Goal: Complete application form

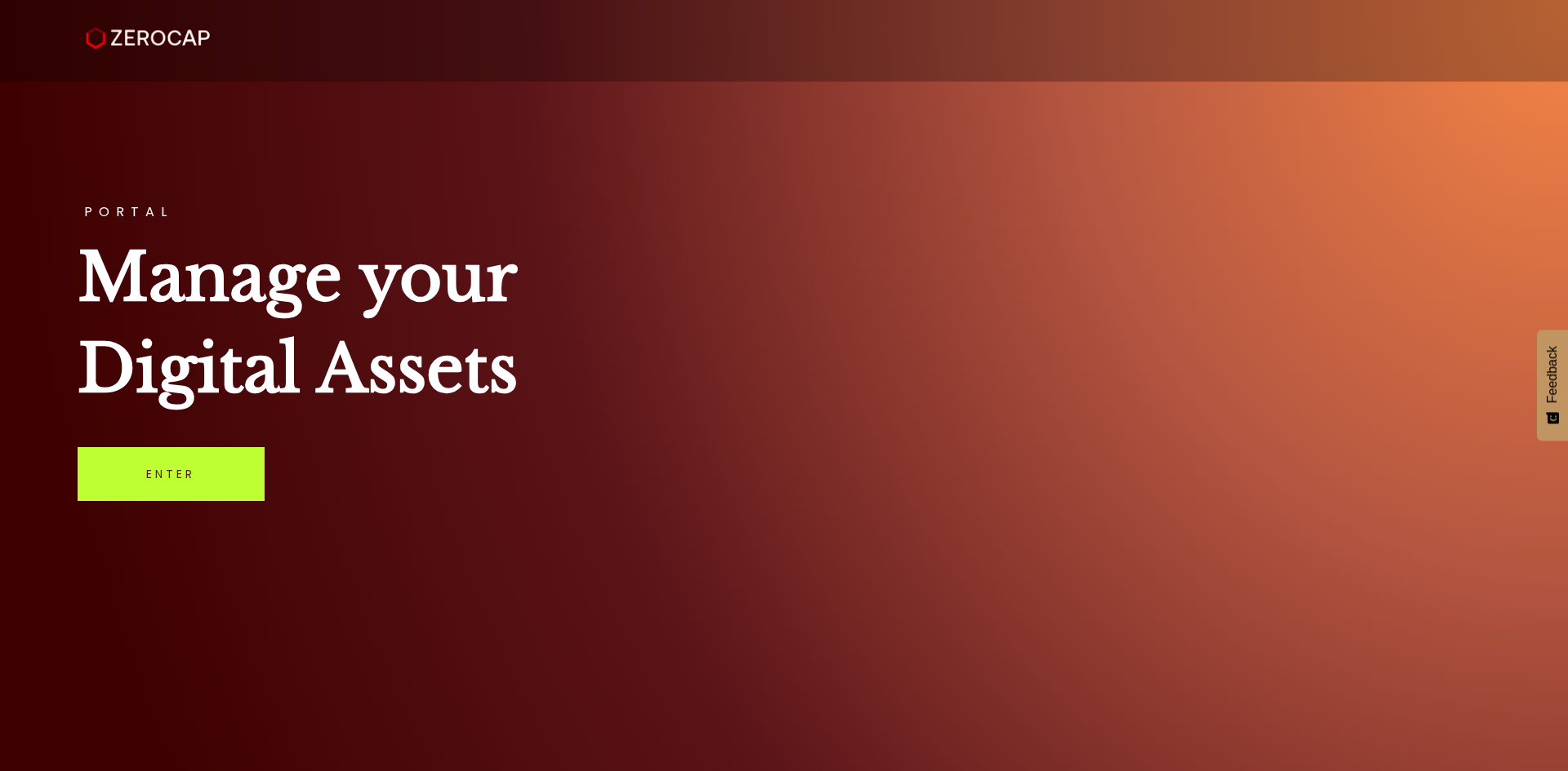
click at [239, 468] on link "Enter" at bounding box center [170, 474] width 187 height 54
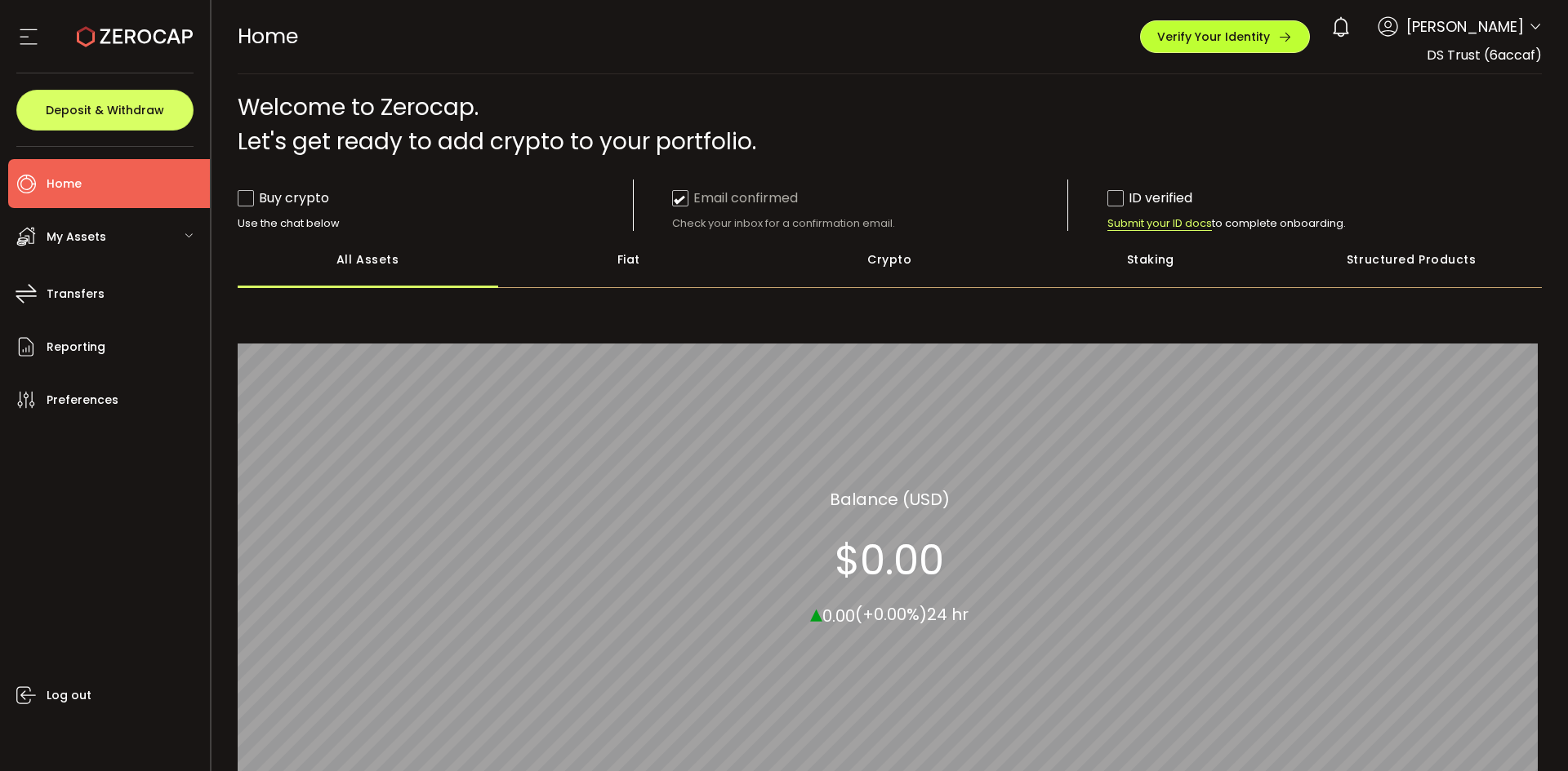
click at [1271, 42] on div "Verify Your Identity" at bounding box center [1225, 37] width 135 height 15
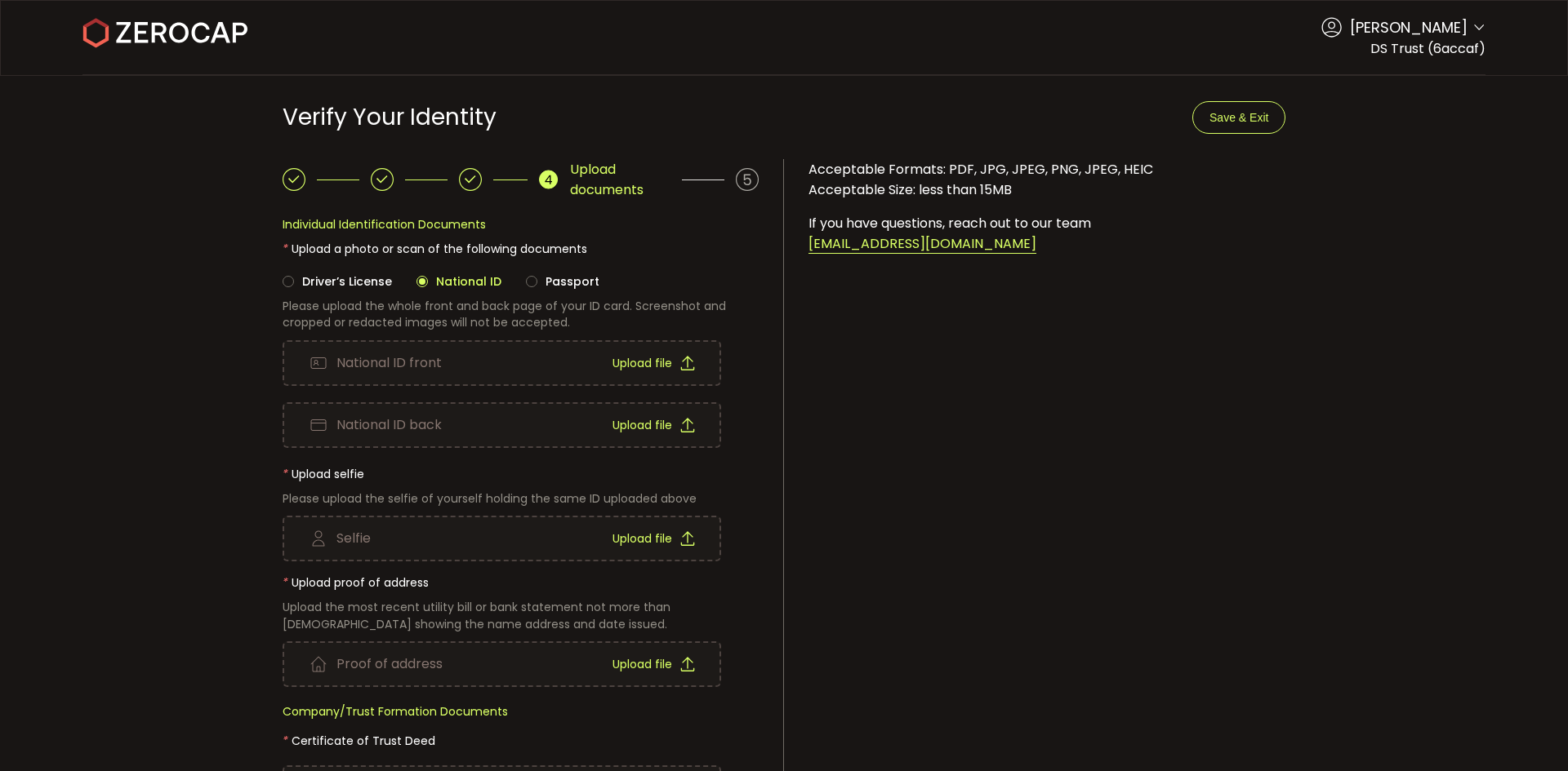
drag, startPoint x: 678, startPoint y: 366, endPoint x: 755, endPoint y: 409, distance: 88.2
click at [656, 377] on div "Upload file" at bounding box center [654, 363] width 83 height 42
click at [562, 288] on span "Passport" at bounding box center [568, 281] width 62 height 16
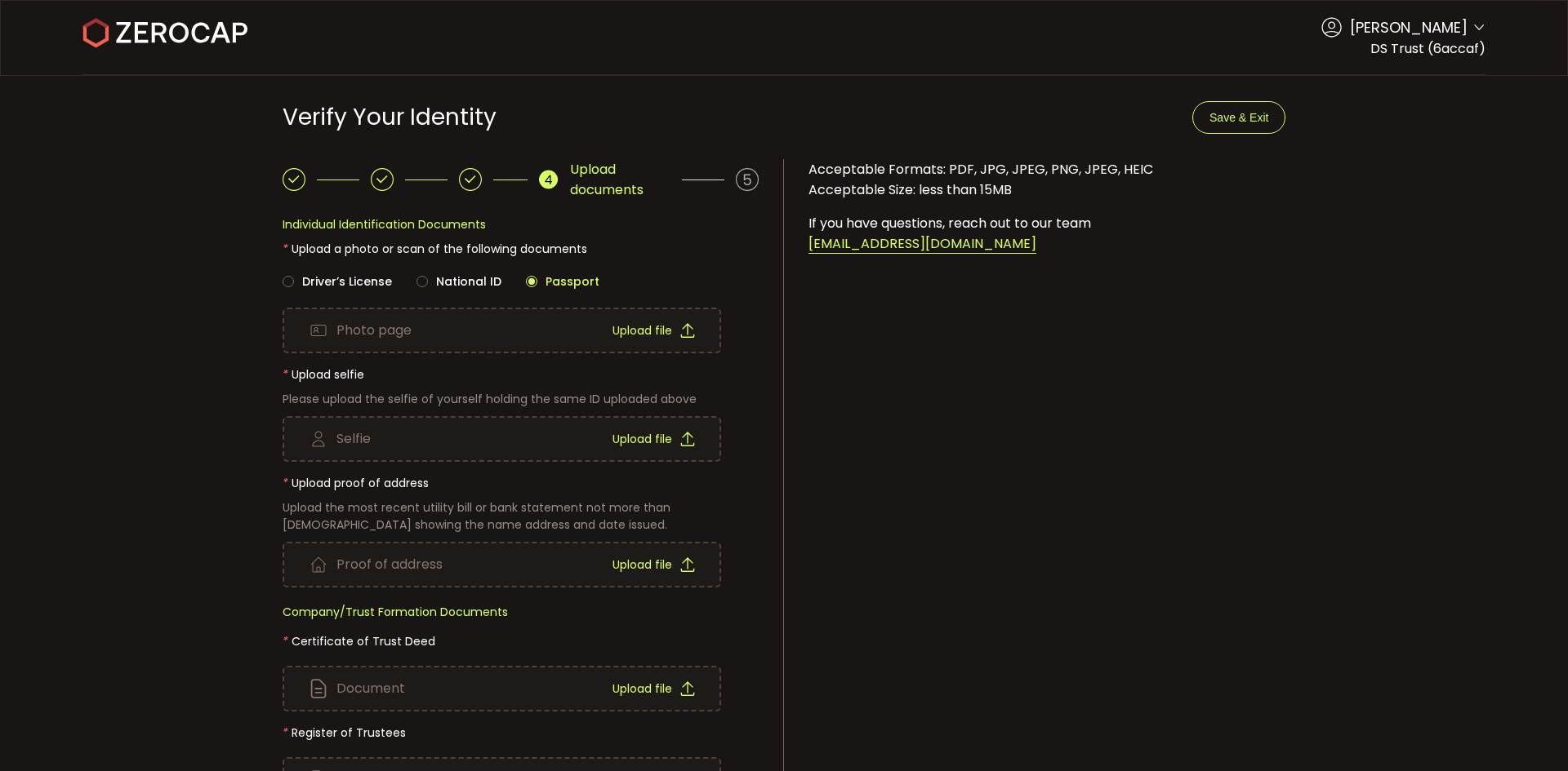
click at [612, 326] on span "Upload file" at bounding box center [641, 331] width 59 height 11
drag, startPoint x: 1452, startPoint y: 401, endPoint x: 1392, endPoint y: 417, distance: 62.1
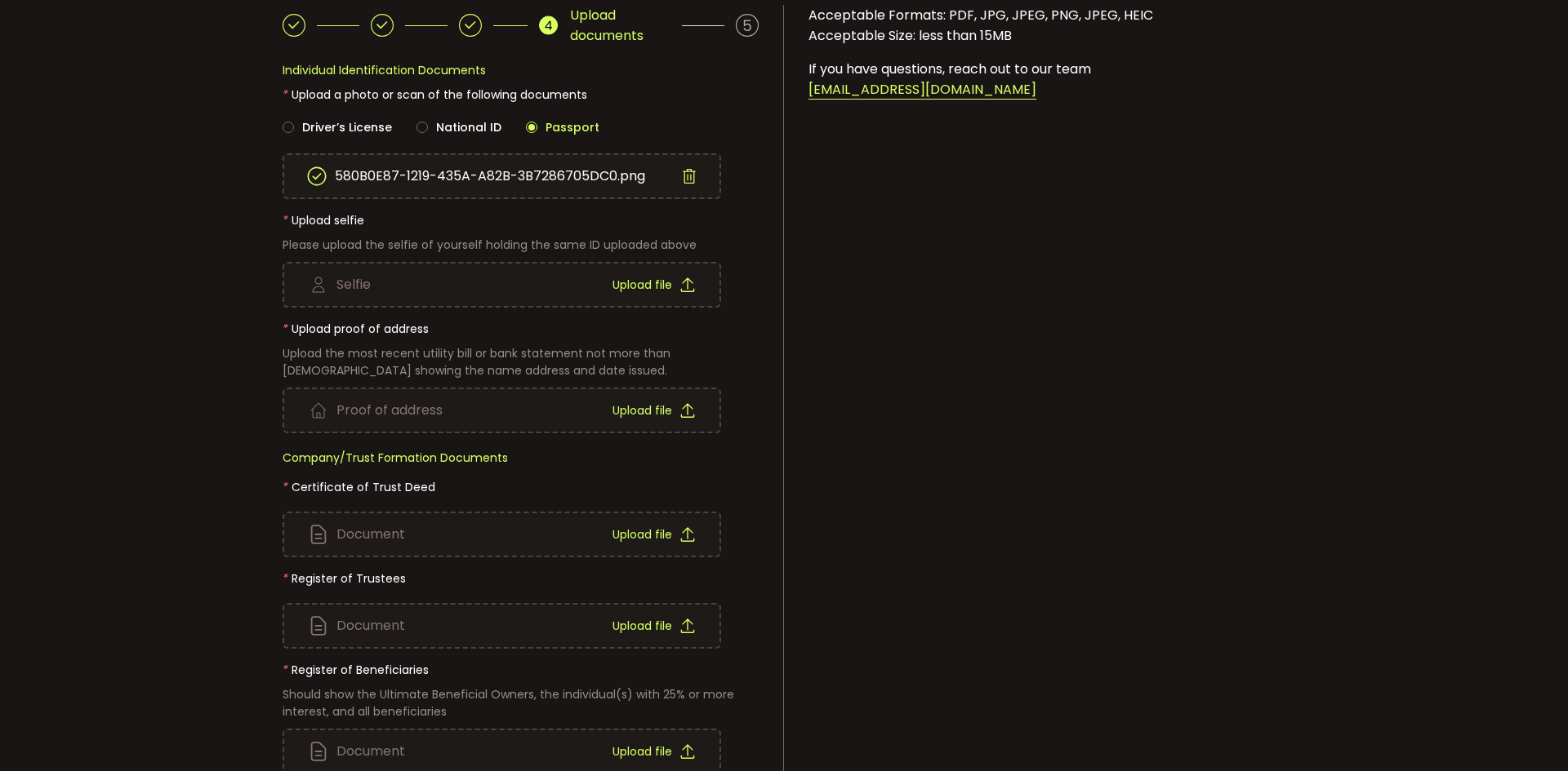
scroll to position [164, 0]
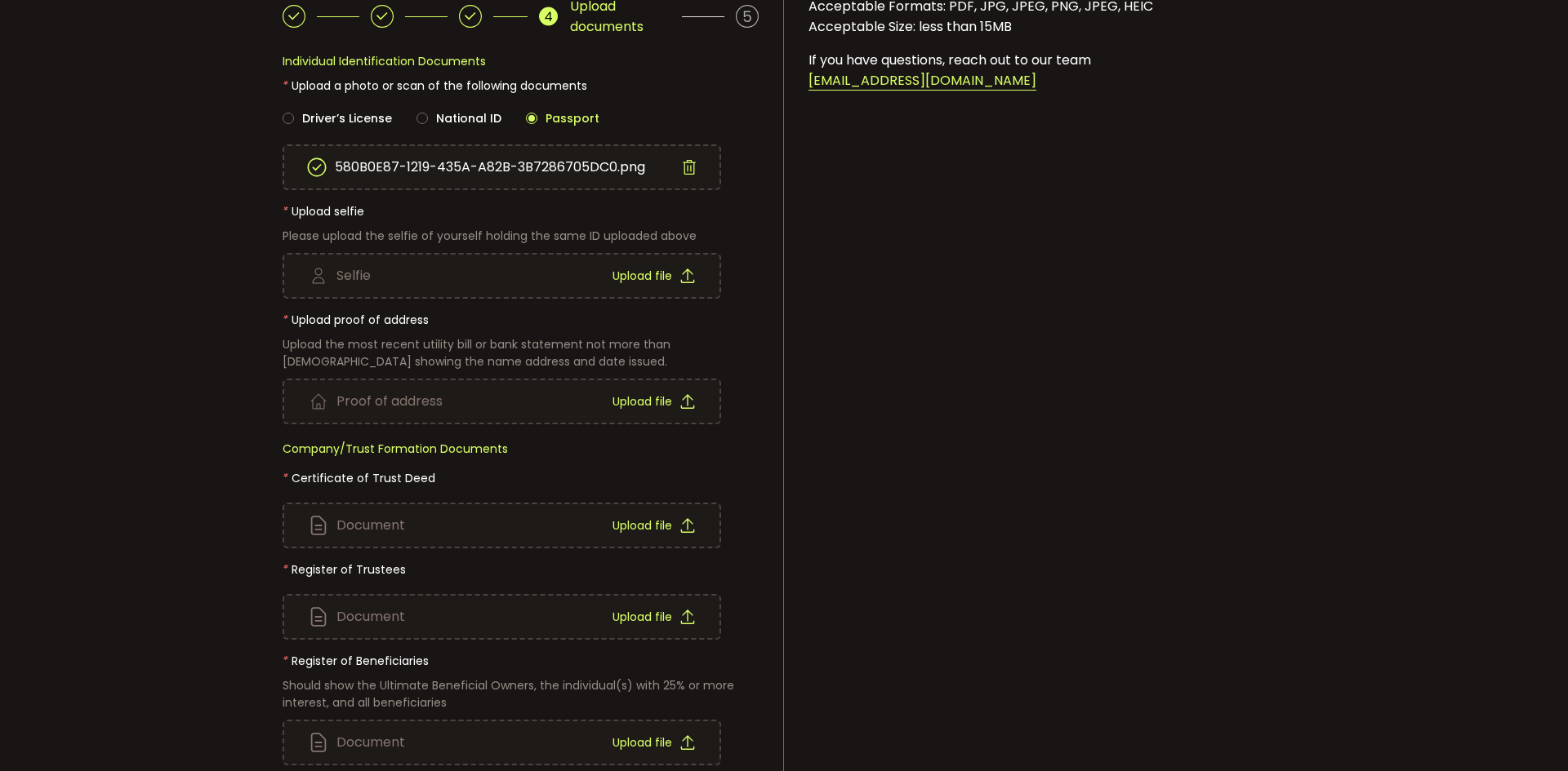
click at [628, 273] on span "Upload file" at bounding box center [641, 275] width 59 height 11
click at [612, 405] on span "Upload file" at bounding box center [641, 401] width 59 height 11
click at [653, 401] on span "Upload file" at bounding box center [641, 401] width 59 height 11
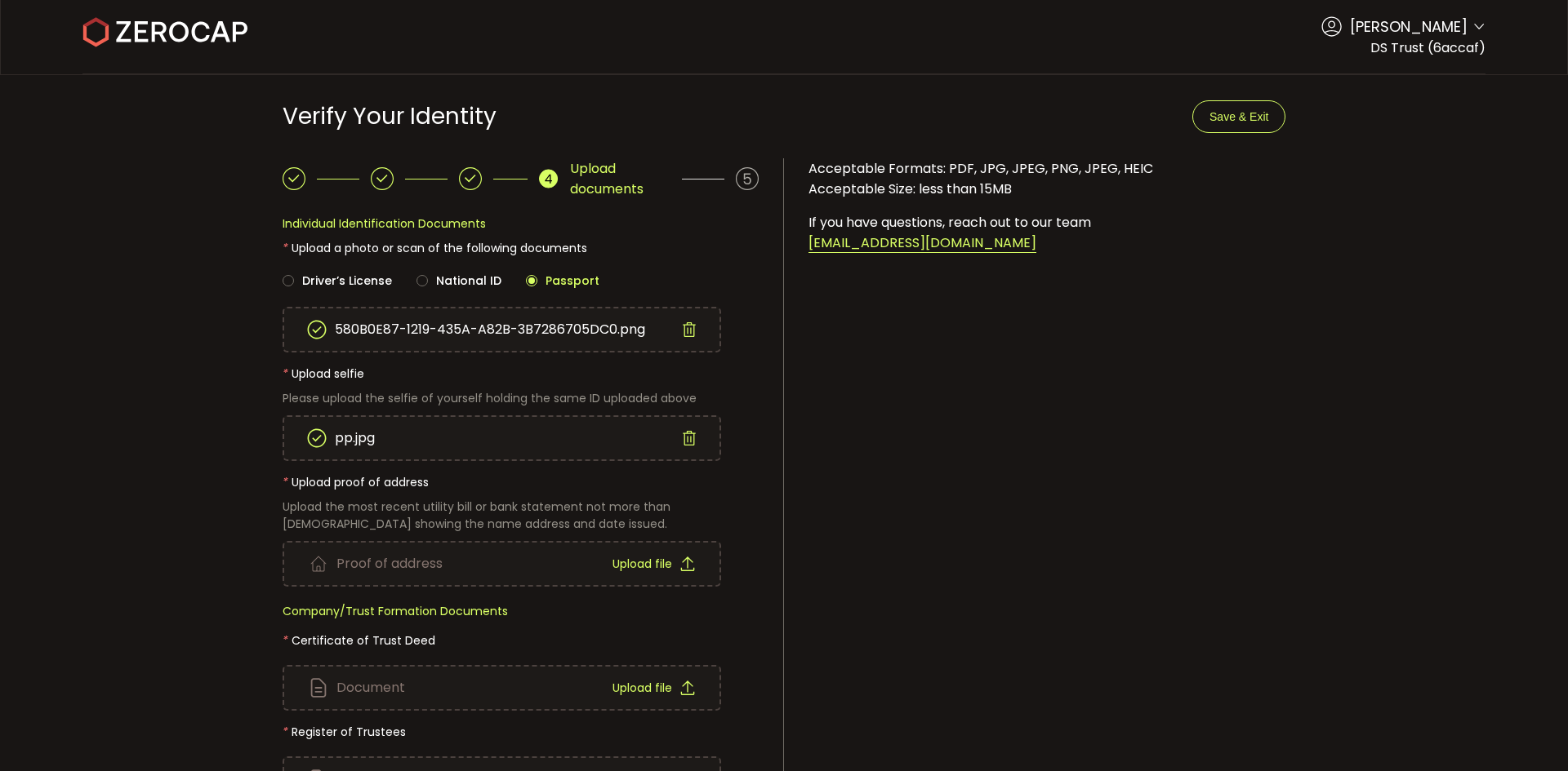
scroll to position [0, 0]
drag, startPoint x: 1024, startPoint y: 542, endPoint x: 1016, endPoint y: 467, distance: 75.4
click at [629, 560] on span "Upload file" at bounding box center [641, 565] width 59 height 11
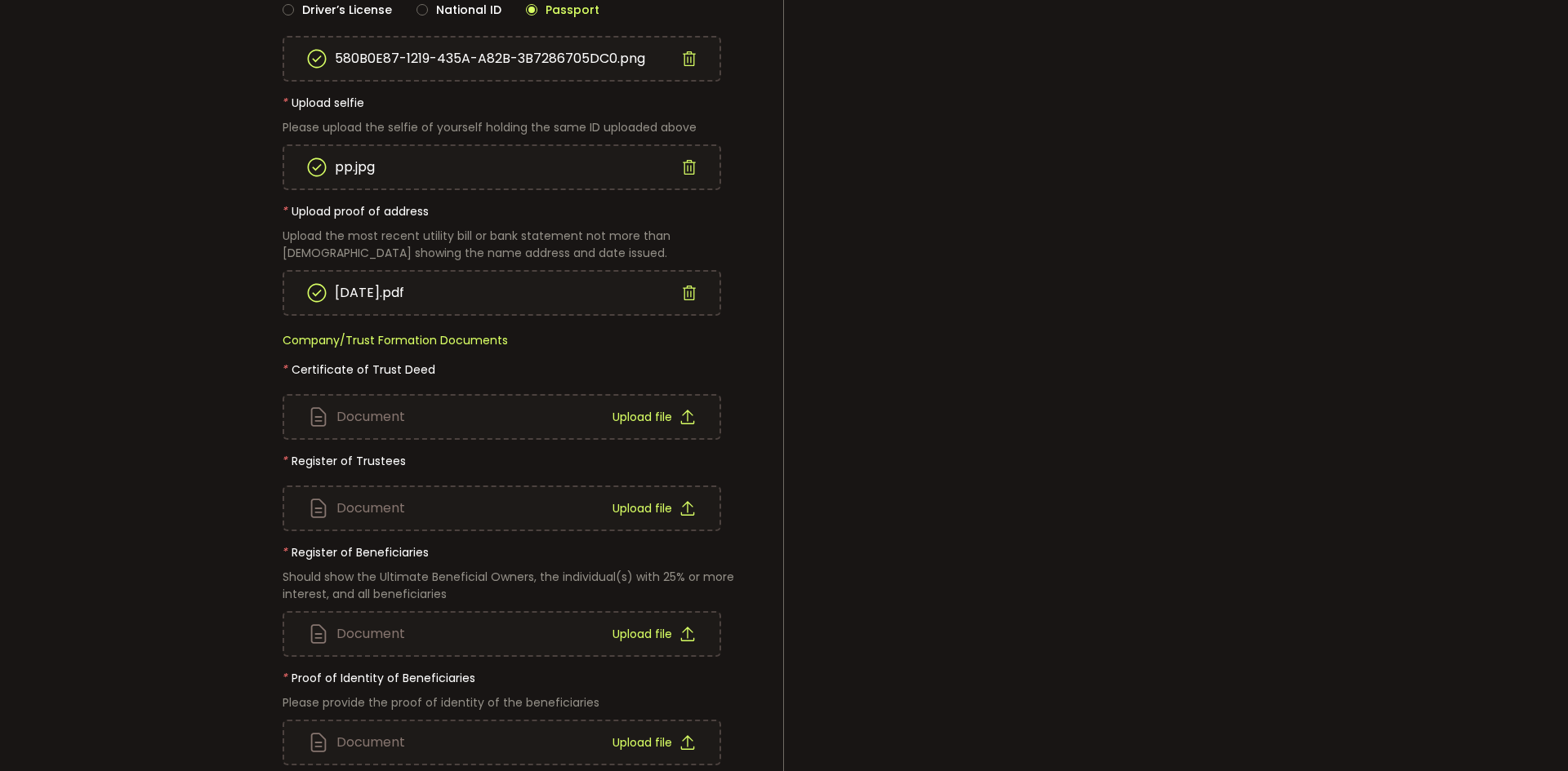
scroll to position [326, 0]
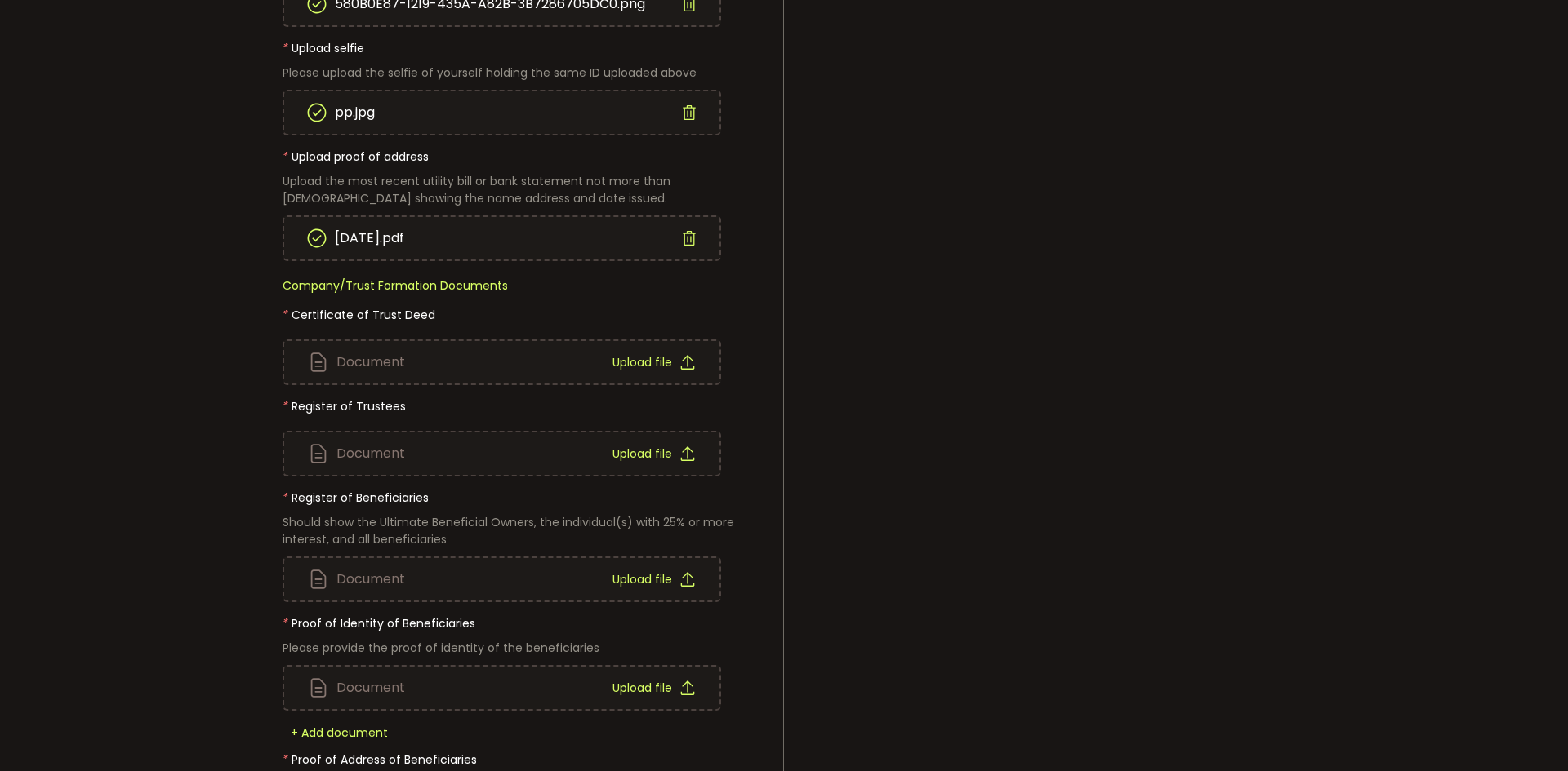
click at [151, 151] on main "Save & Exit Verify Your Identity In compliance with Anti-Money Laundering (AML)…" at bounding box center [784, 483] width 1568 height 1469
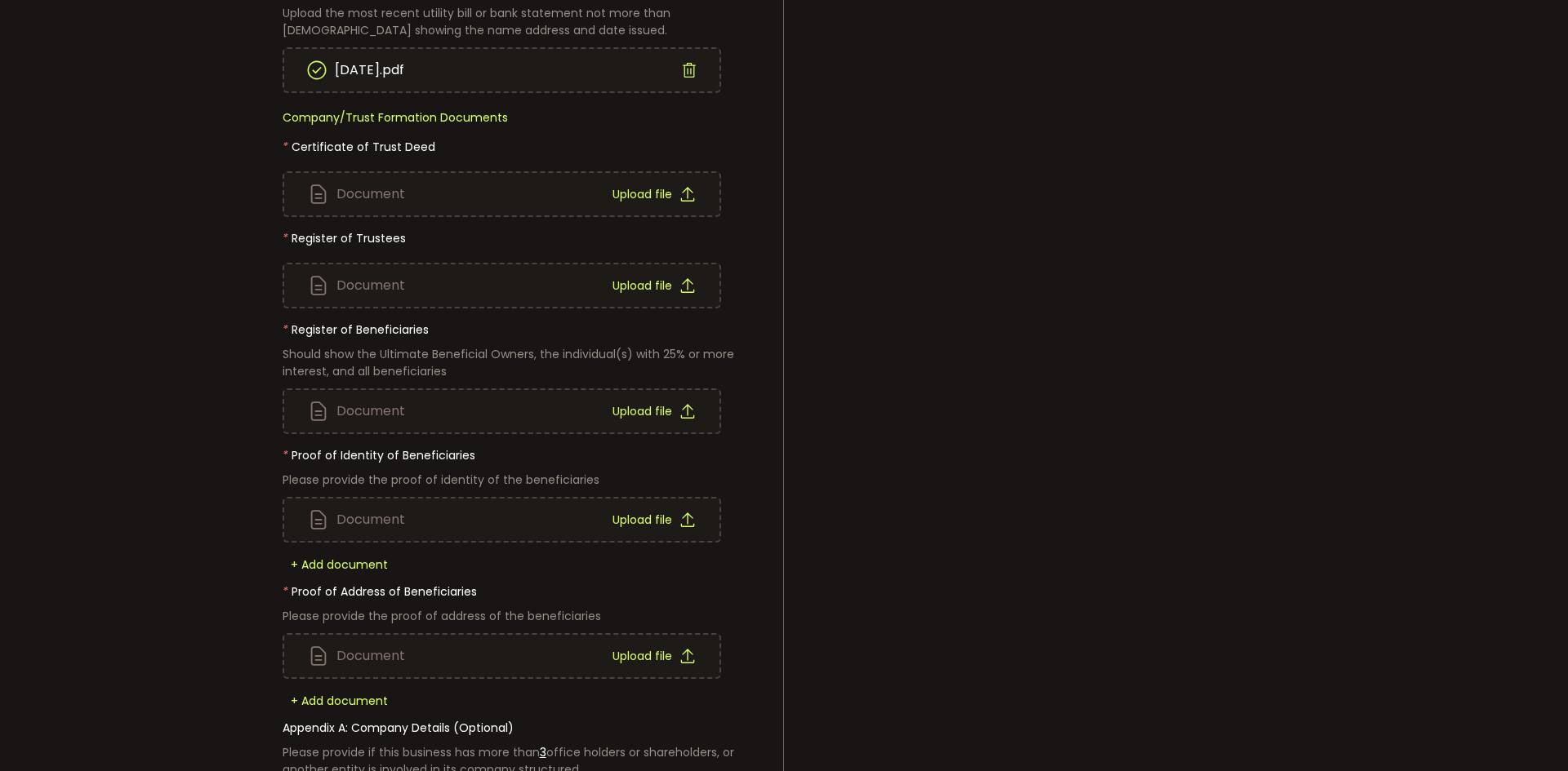
scroll to position [408, 0]
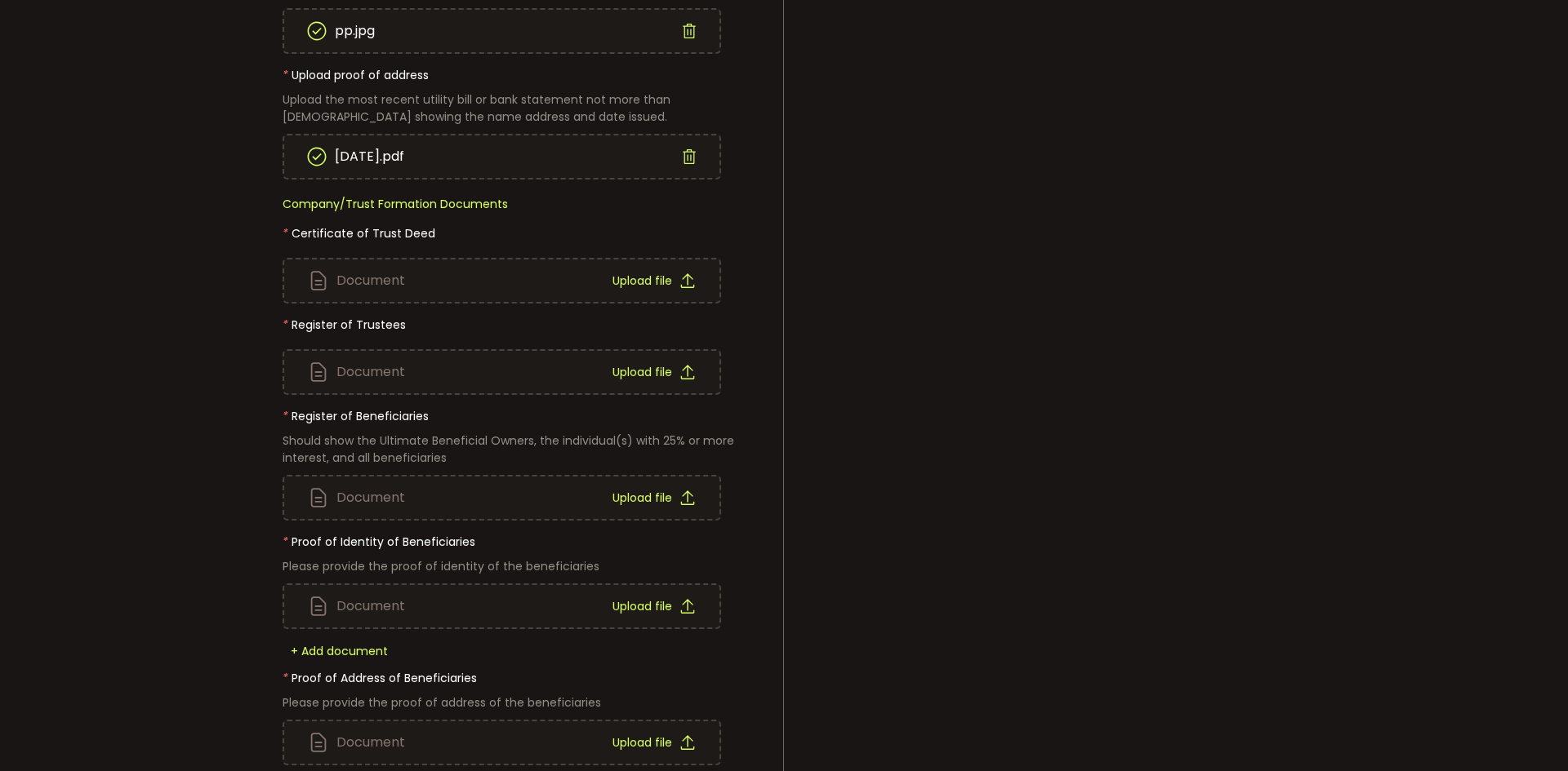
click at [594, 284] on div "Document Upload file" at bounding box center [501, 280] width 436 height 42
click at [328, 326] on div "Document Upload file" at bounding box center [520, 349] width 477 height 91
click at [279, 323] on div "Upload documents Individual Identification Documents * Upload a photo or scan o…" at bounding box center [521, 431] width 527 height 1361
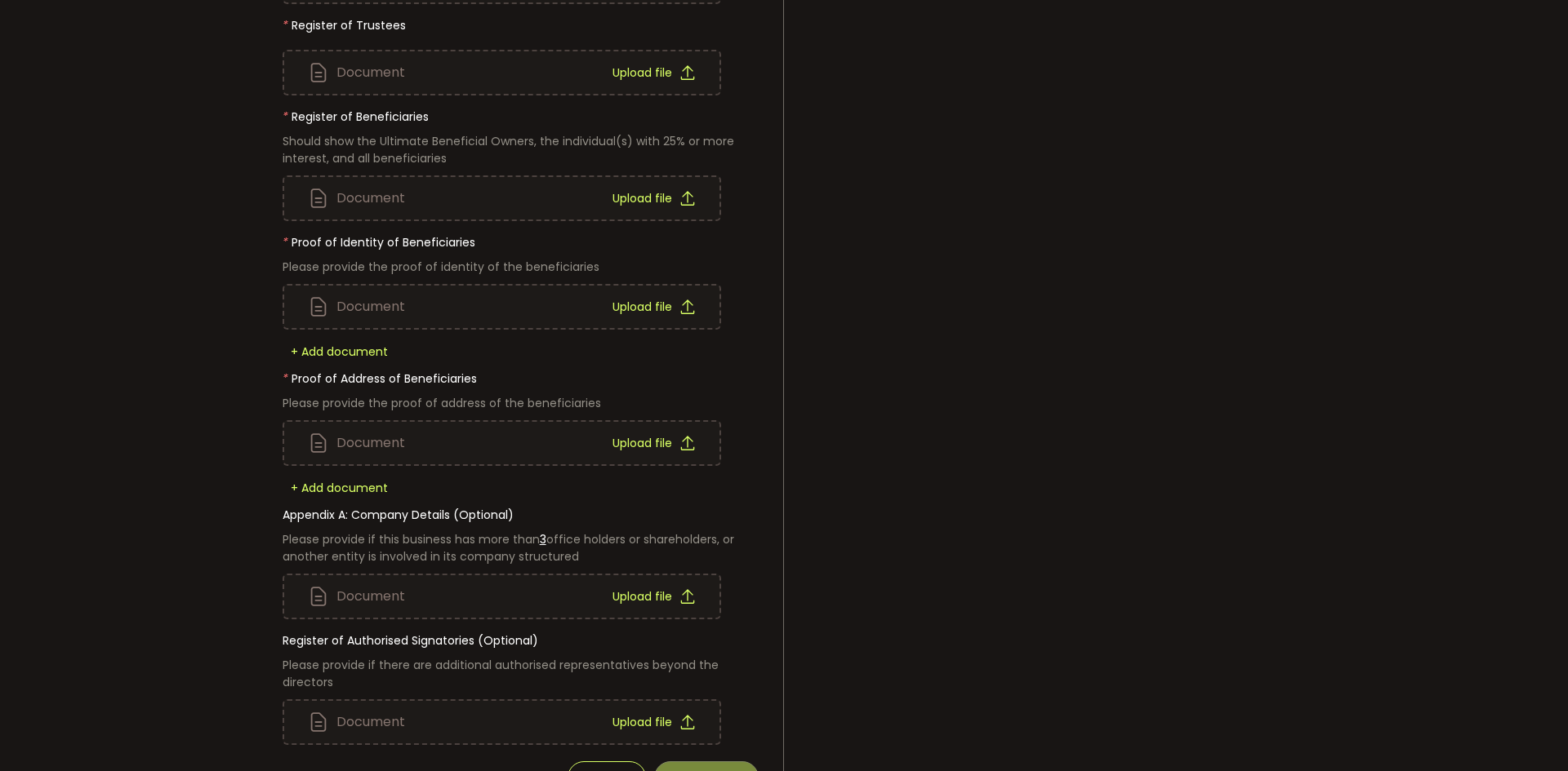
scroll to position [734, 0]
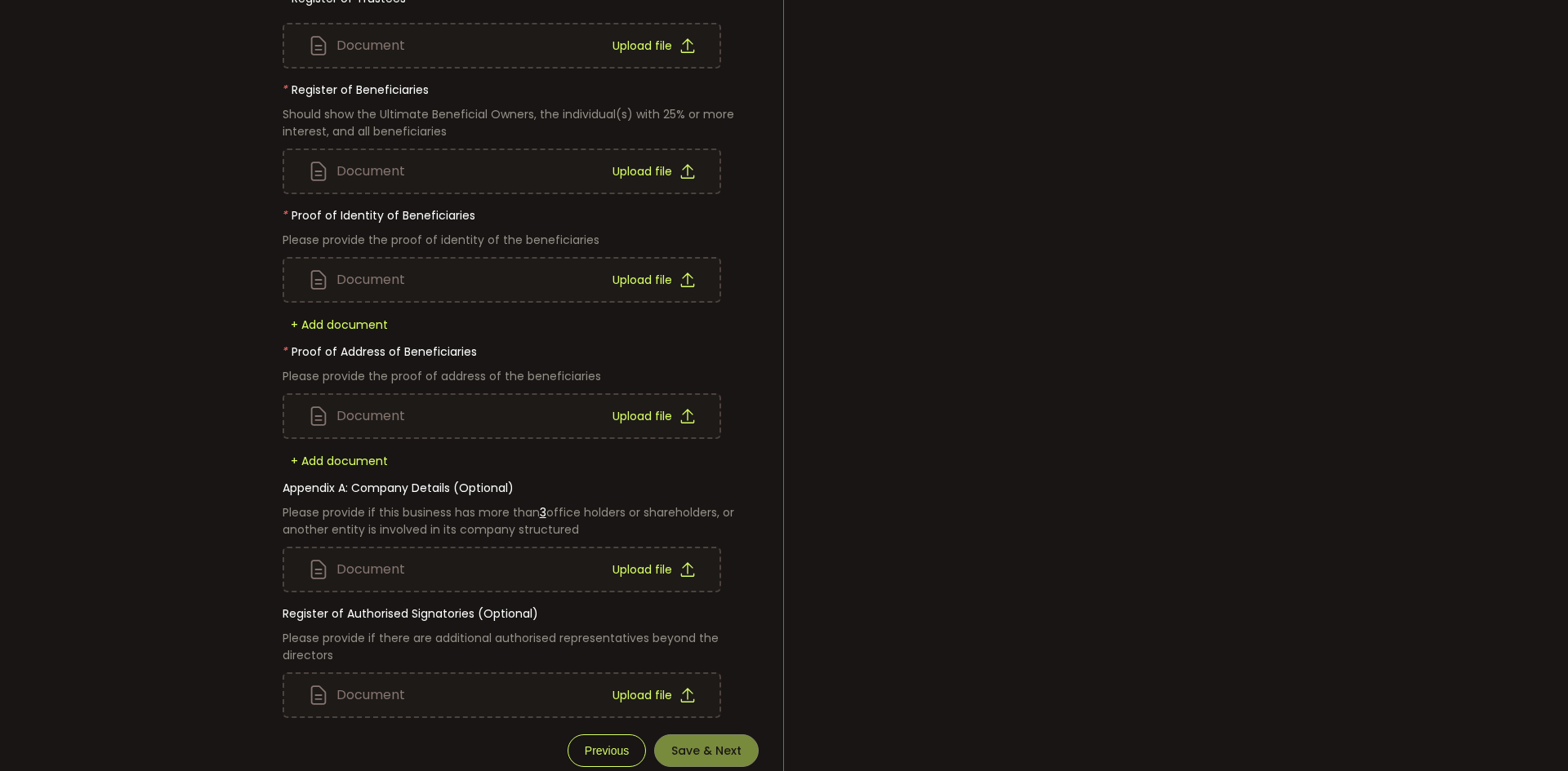
click at [658, 417] on span "Upload file" at bounding box center [641, 417] width 59 height 11
click at [637, 286] on span "Upload file" at bounding box center [641, 280] width 59 height 11
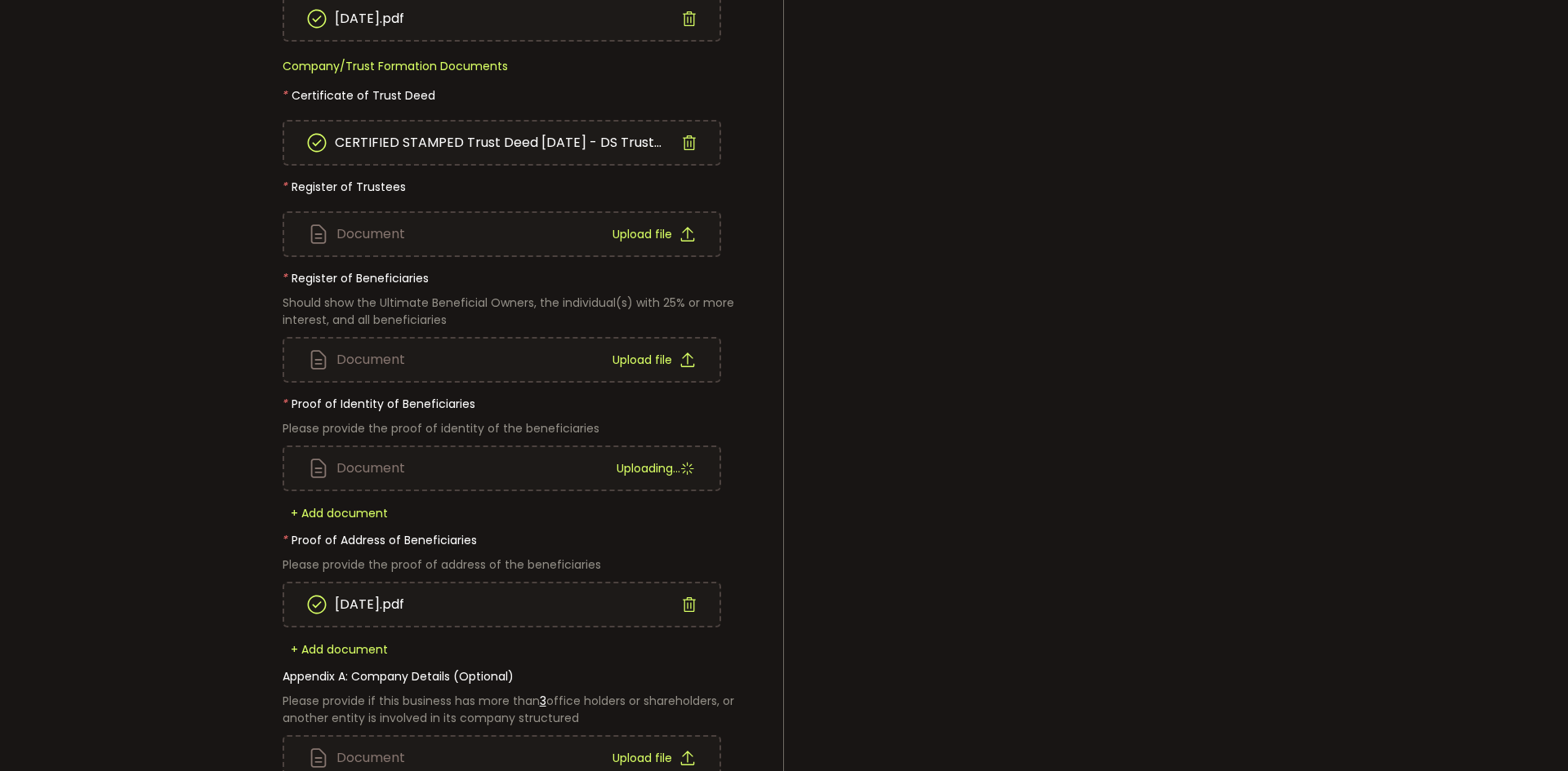
scroll to position [528, 0]
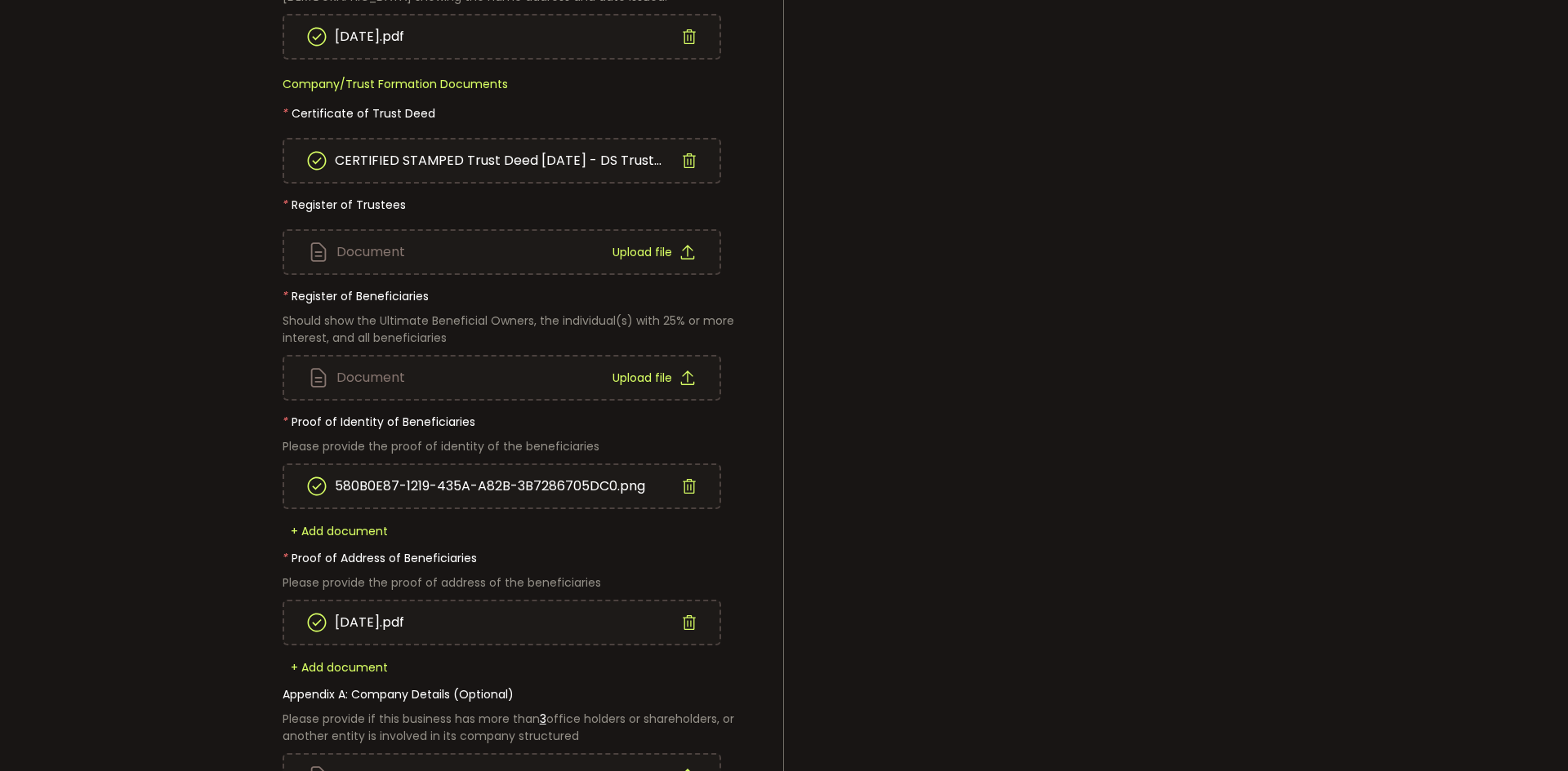
click at [635, 378] on span "Upload file" at bounding box center [641, 378] width 59 height 11
click at [646, 363] on div "Upload file" at bounding box center [654, 377] width 83 height 42
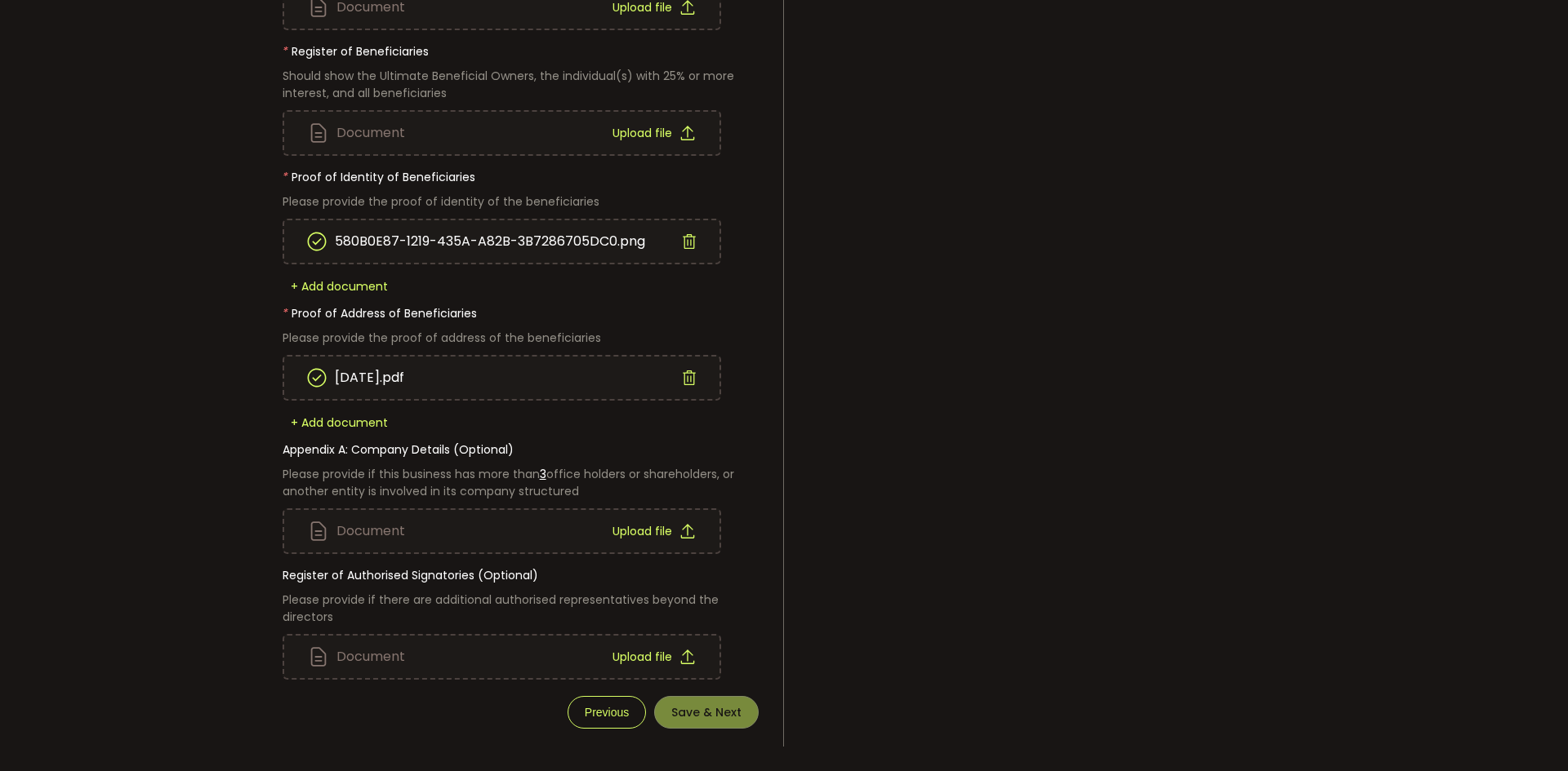
scroll to position [447, 0]
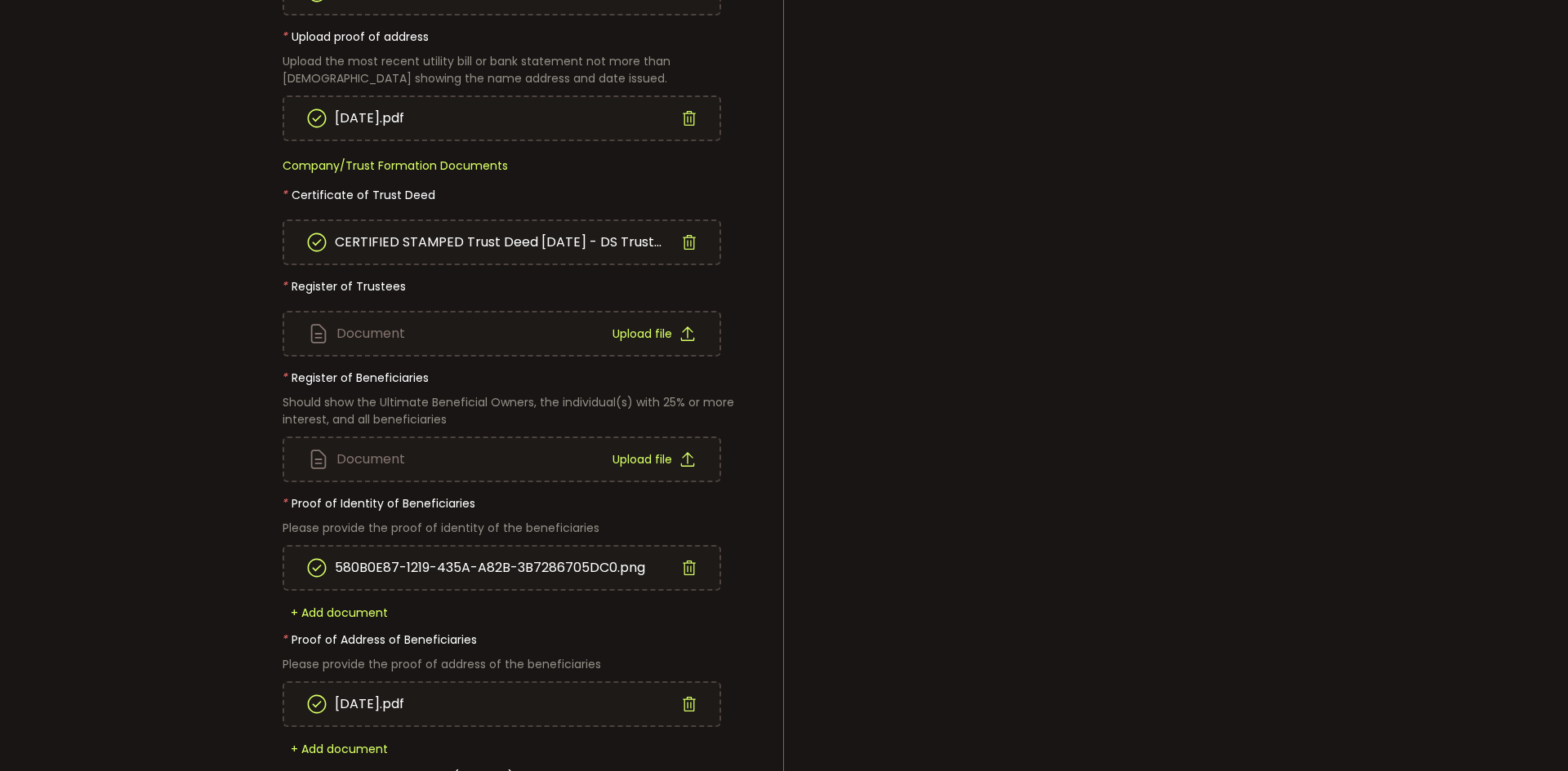
click at [335, 380] on div "Document Upload file" at bounding box center [520, 419] width 477 height 126
click at [1032, 420] on div "In compliance with Anti-Money Laundering (AML) and Counter-Terrorism Financing …" at bounding box center [784, 392] width 1053 height 1361
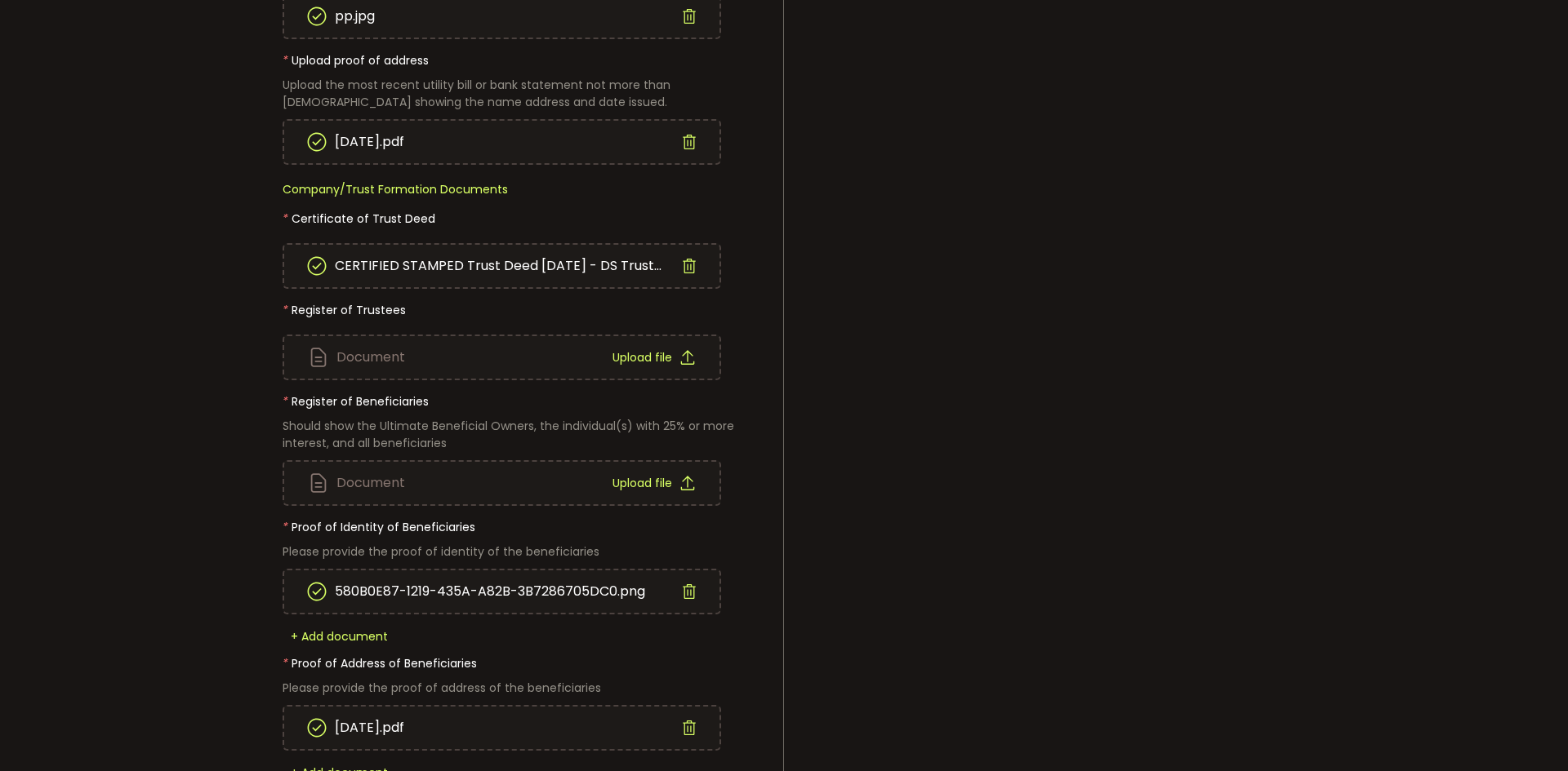
scroll to position [365, 0]
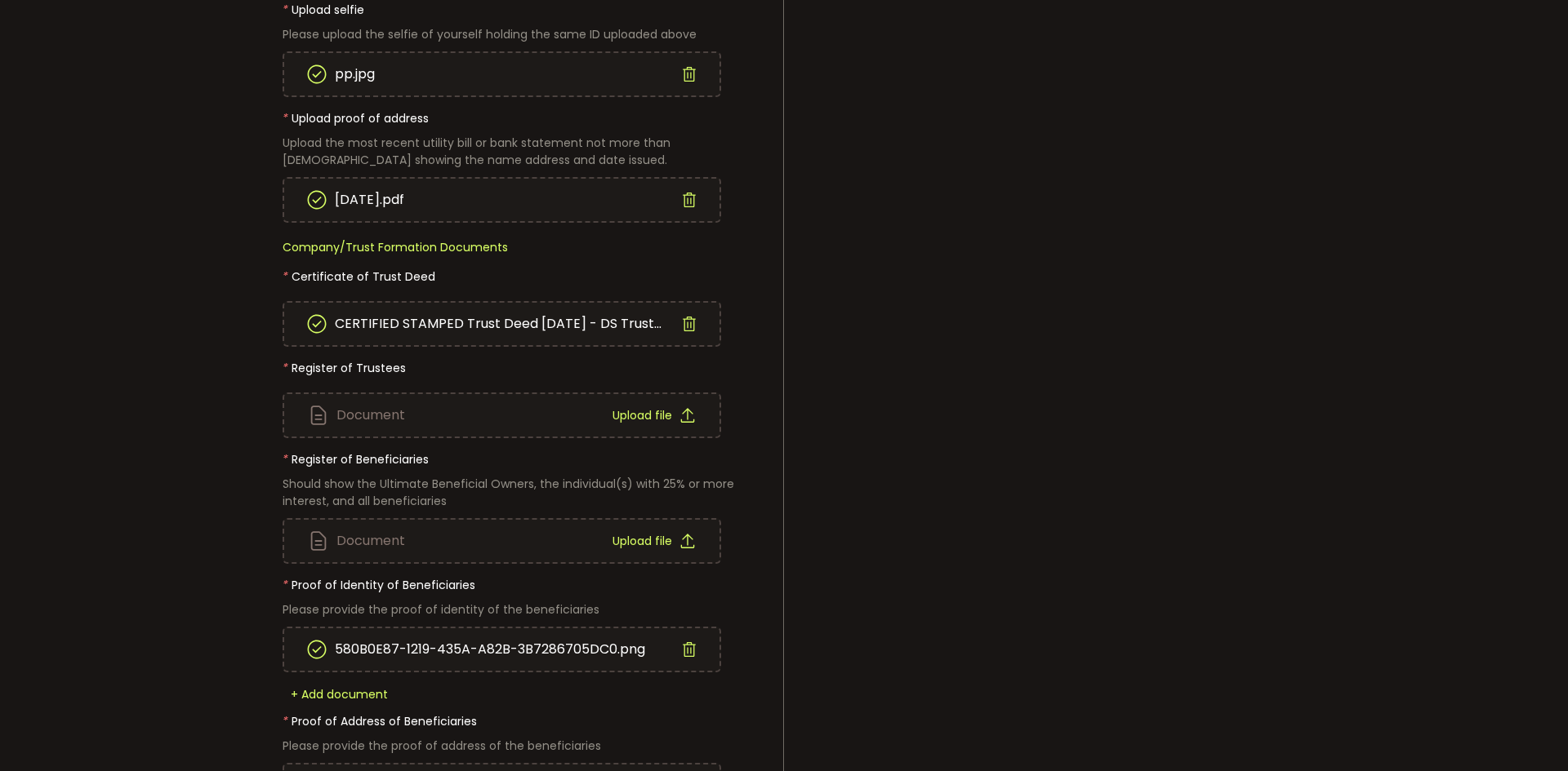
click at [664, 420] on span "Upload file" at bounding box center [641, 416] width 59 height 11
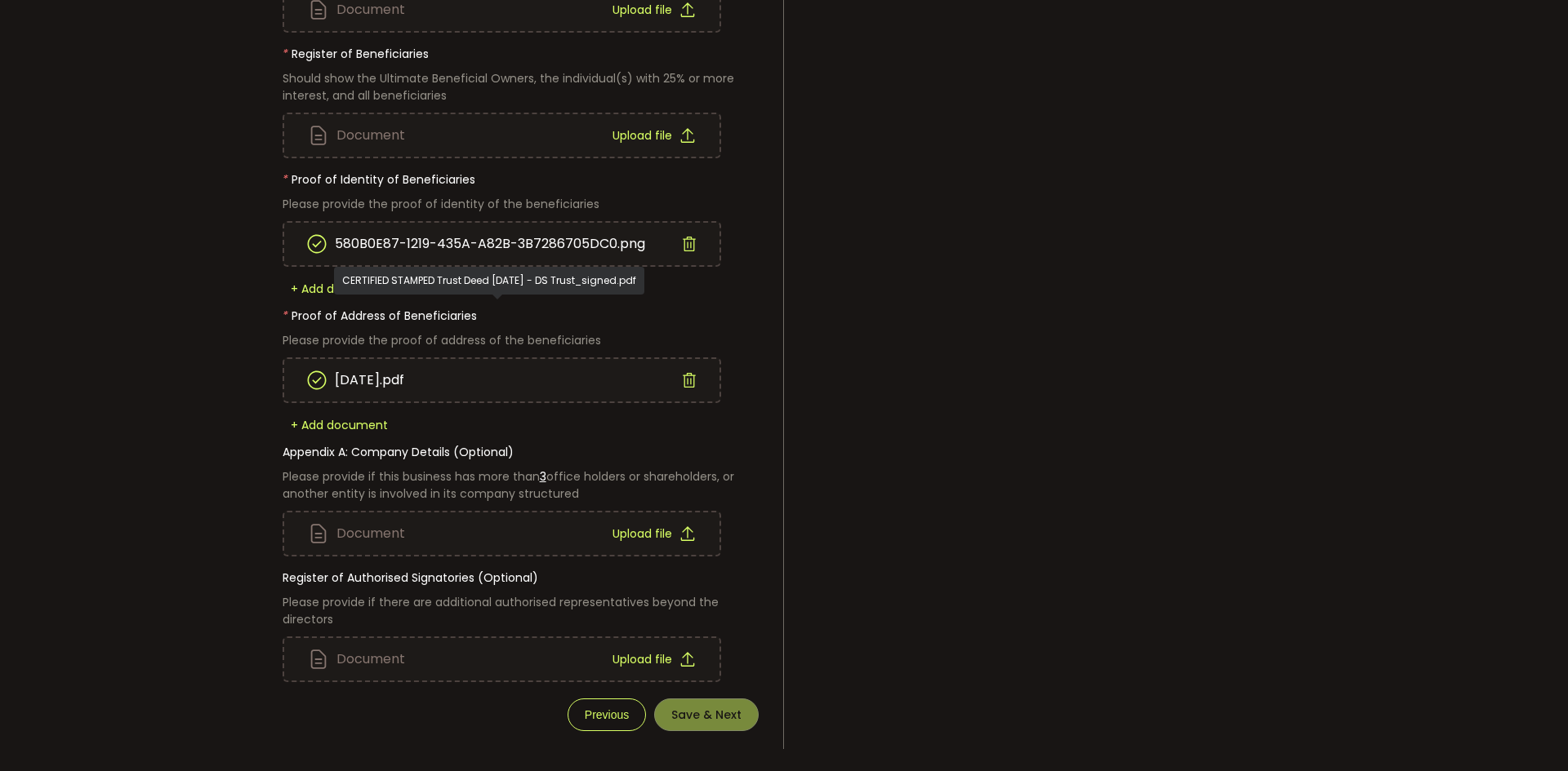
scroll to position [773, 0]
click at [160, 281] on main "Save & Exit Verify Your Identity In compliance with Anti-Money Laundering (AML)…" at bounding box center [784, 38] width 1568 height 1469
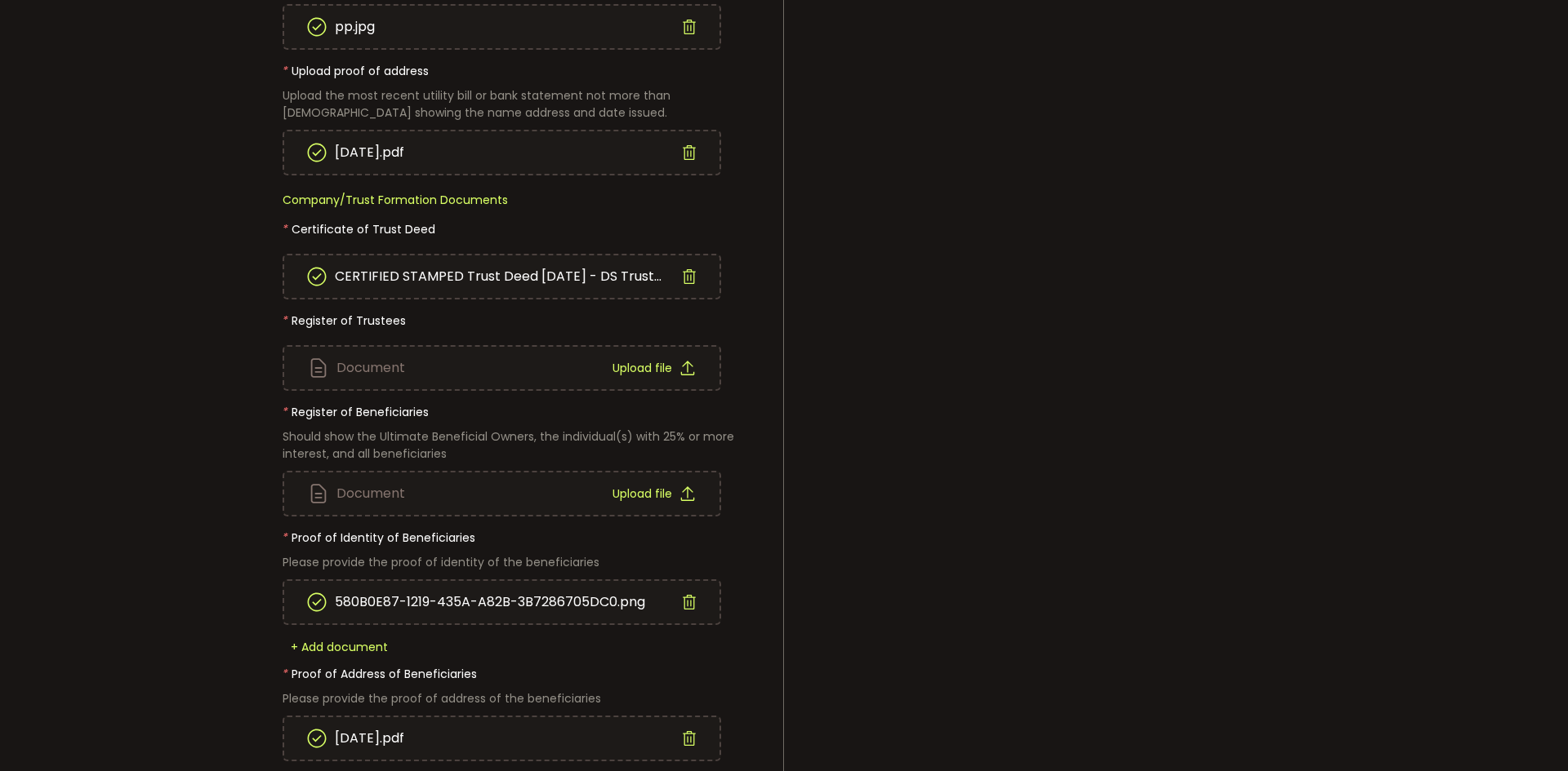
scroll to position [365, 0]
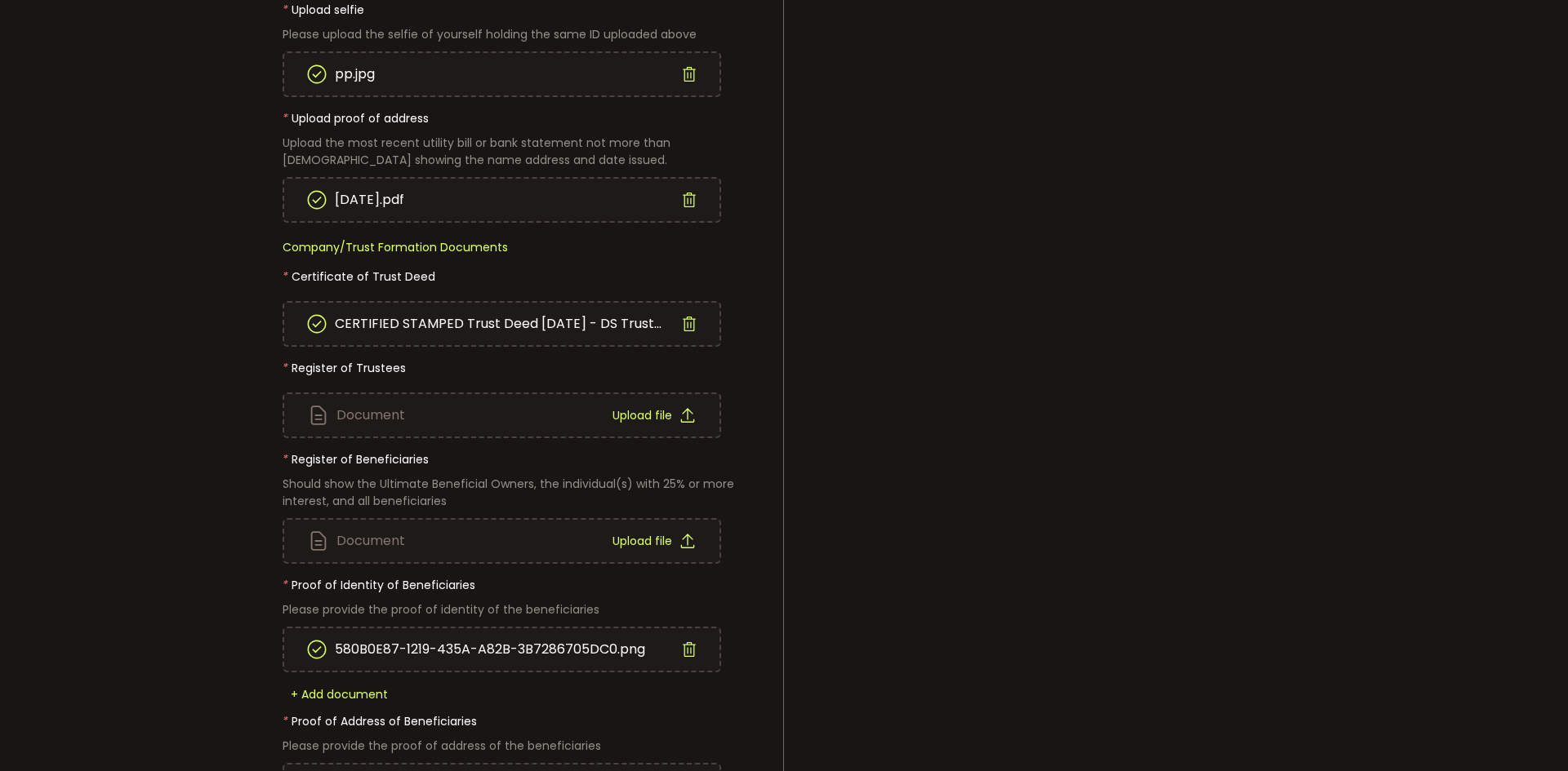
click at [615, 413] on span "Upload file" at bounding box center [641, 416] width 59 height 11
click at [648, 536] on span "Upload file" at bounding box center [641, 542] width 59 height 11
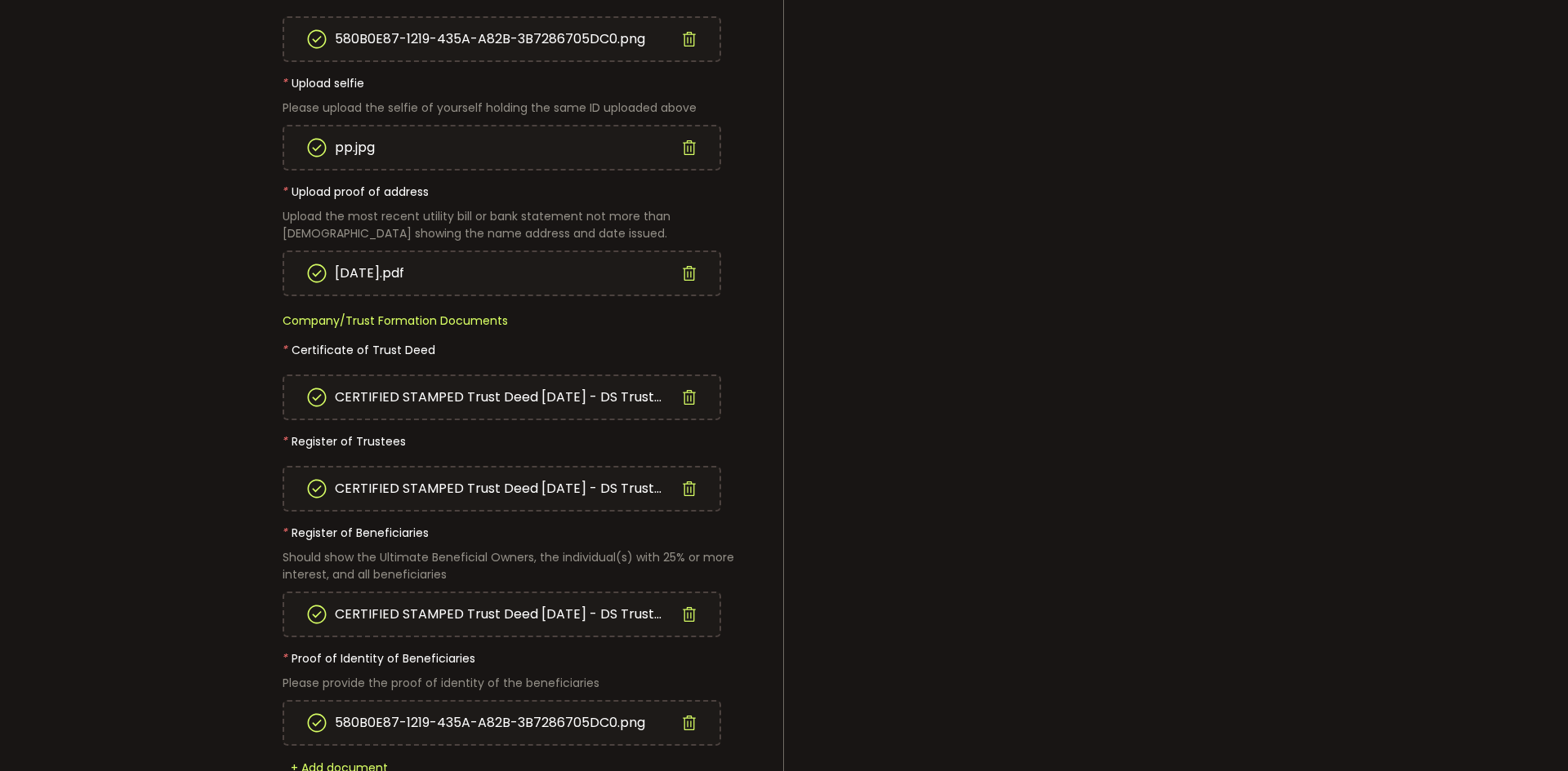
scroll to position [773, 0]
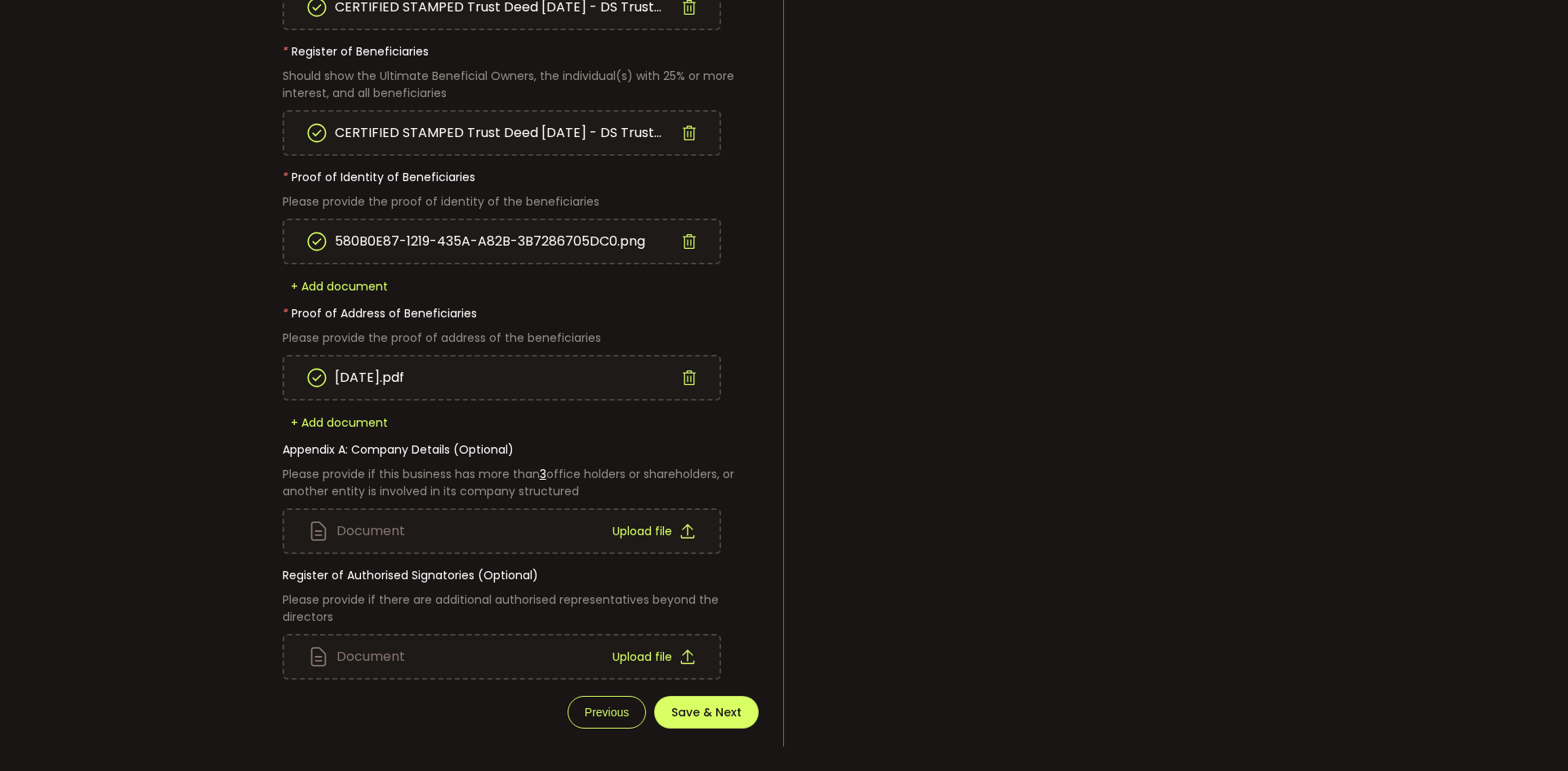
click at [656, 537] on span "Upload file" at bounding box center [641, 531] width 59 height 11
click at [686, 530] on icon at bounding box center [688, 531] width 15 height 15
drag, startPoint x: 687, startPoint y: 716, endPoint x: 719, endPoint y: 712, distance: 32.2
click at [686, 716] on span "Save & Next" at bounding box center [706, 713] width 71 height 11
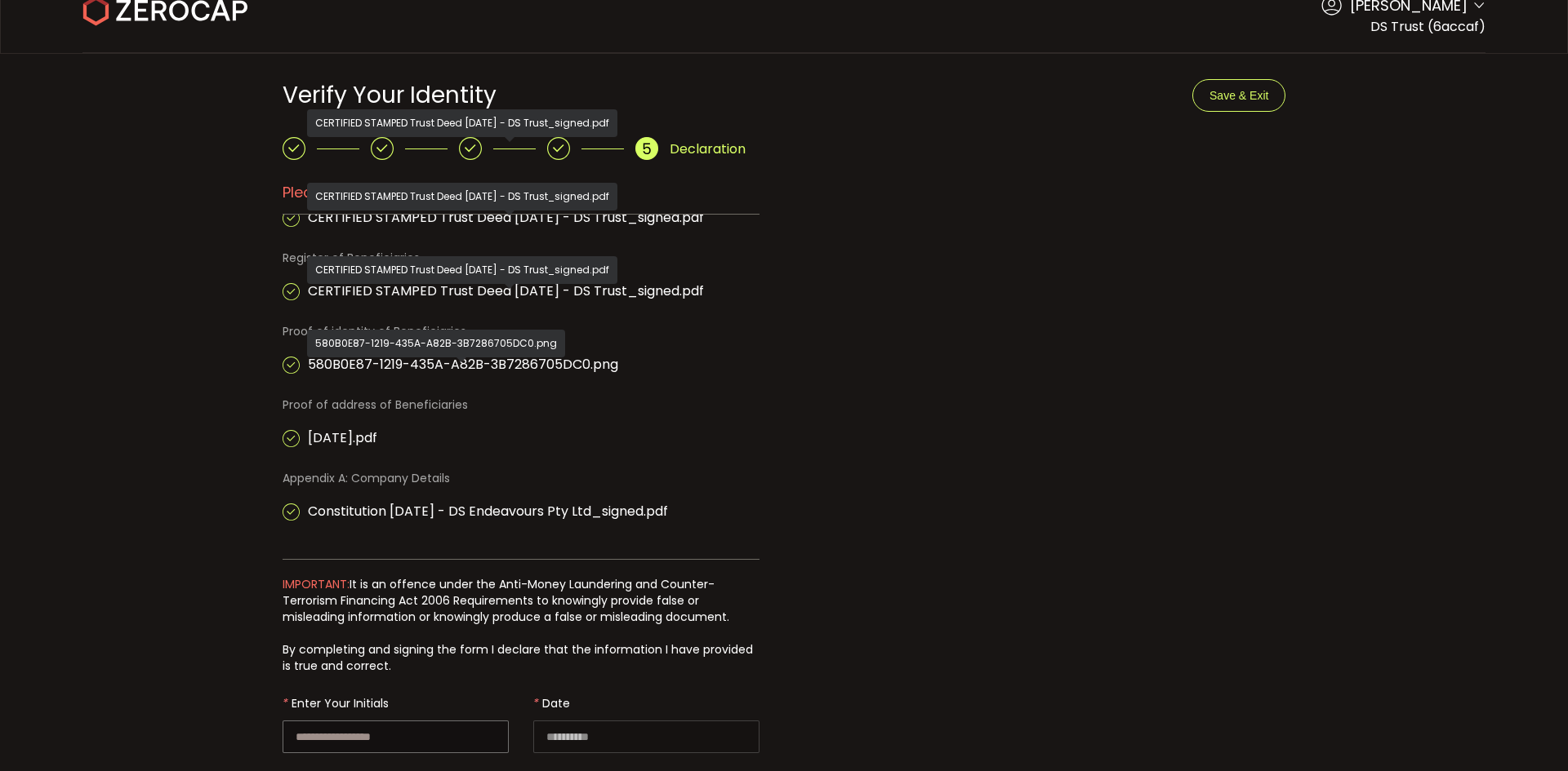
scroll to position [96, 0]
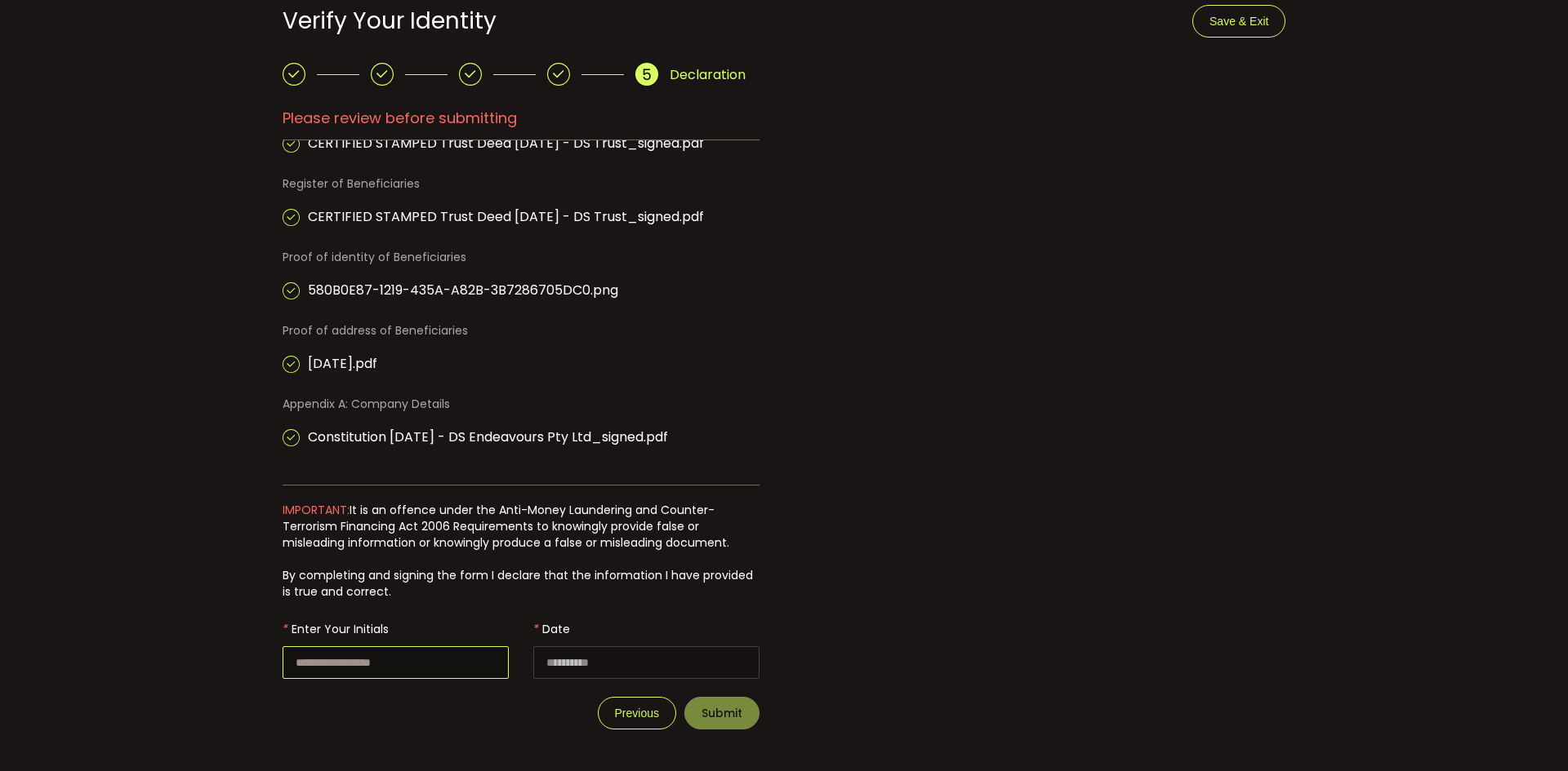
drag, startPoint x: 376, startPoint y: 666, endPoint x: 400, endPoint y: 653, distance: 27.3
click at [377, 664] on input "text" at bounding box center [395, 663] width 226 height 33
type input "**"
click at [939, 498] on div "In compliance with Anti-Money Laundering (AML) and Counter-Terrorism Financing …" at bounding box center [784, 405] width 1053 height 684
drag, startPoint x: 723, startPoint y: 710, endPoint x: 709, endPoint y: 720, distance: 17.2
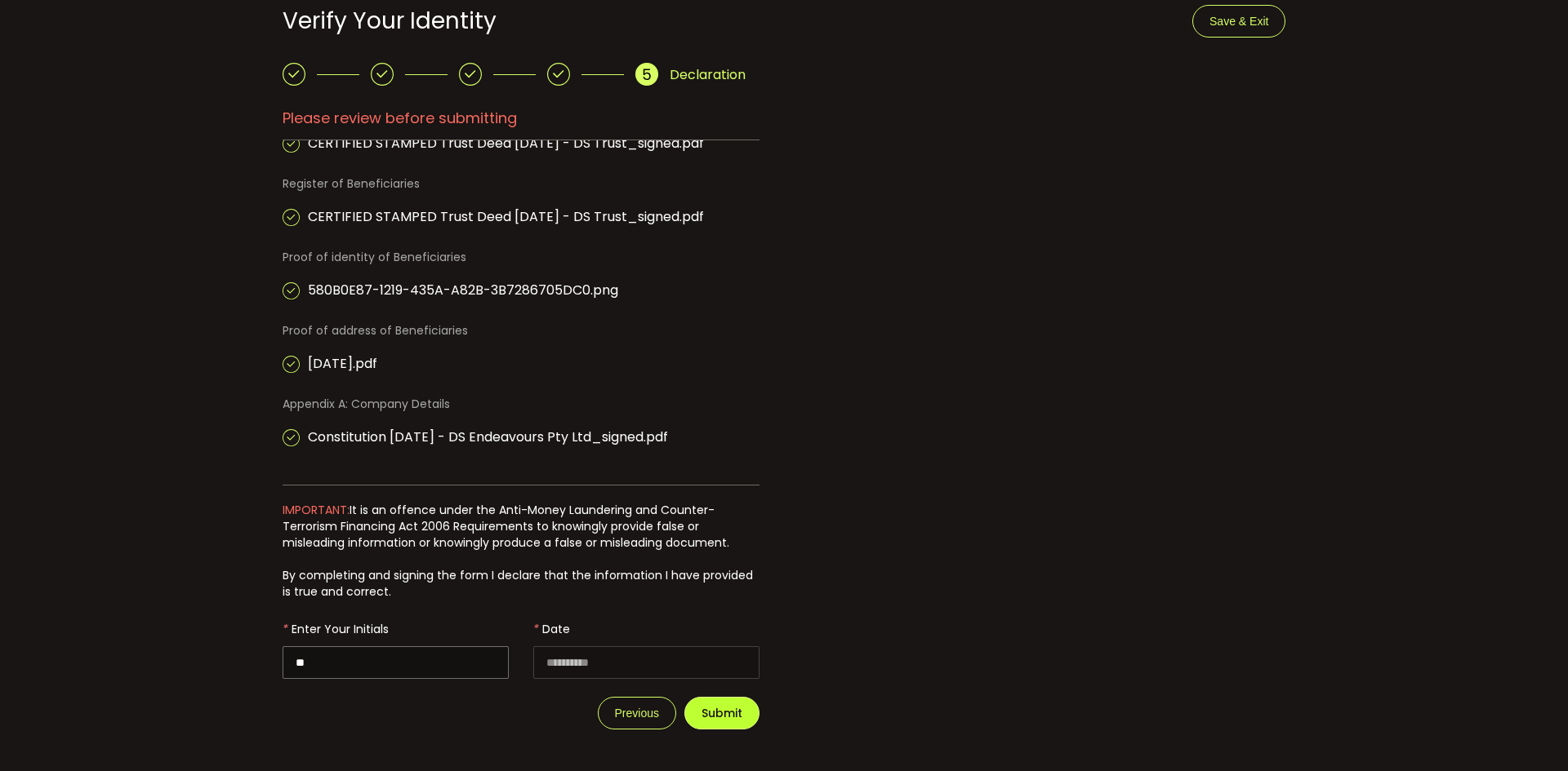
click at [721, 712] on span "Submit" at bounding box center [721, 714] width 40 height 11
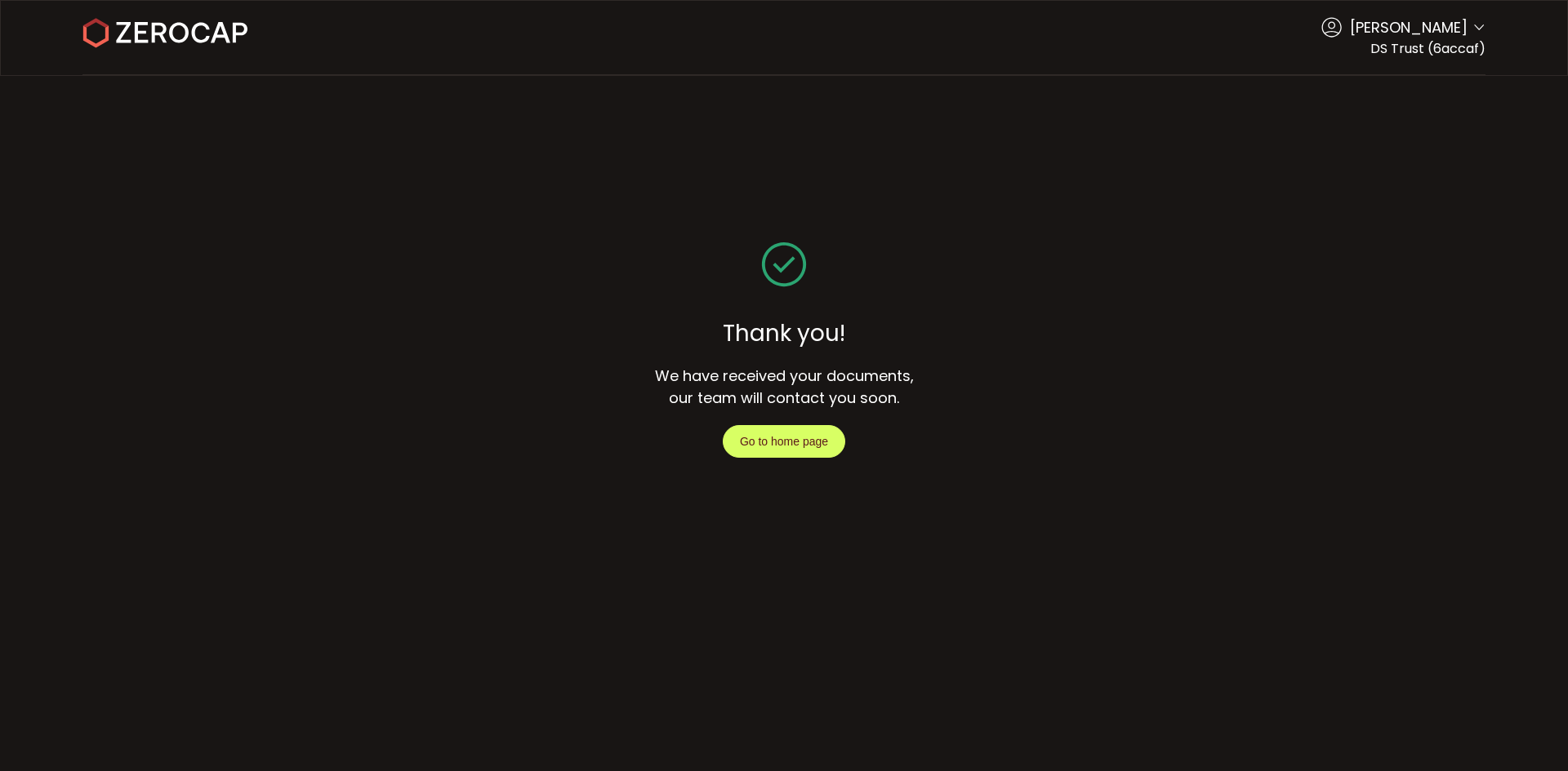
click at [802, 443] on span "Go to home page" at bounding box center [784, 442] width 88 height 13
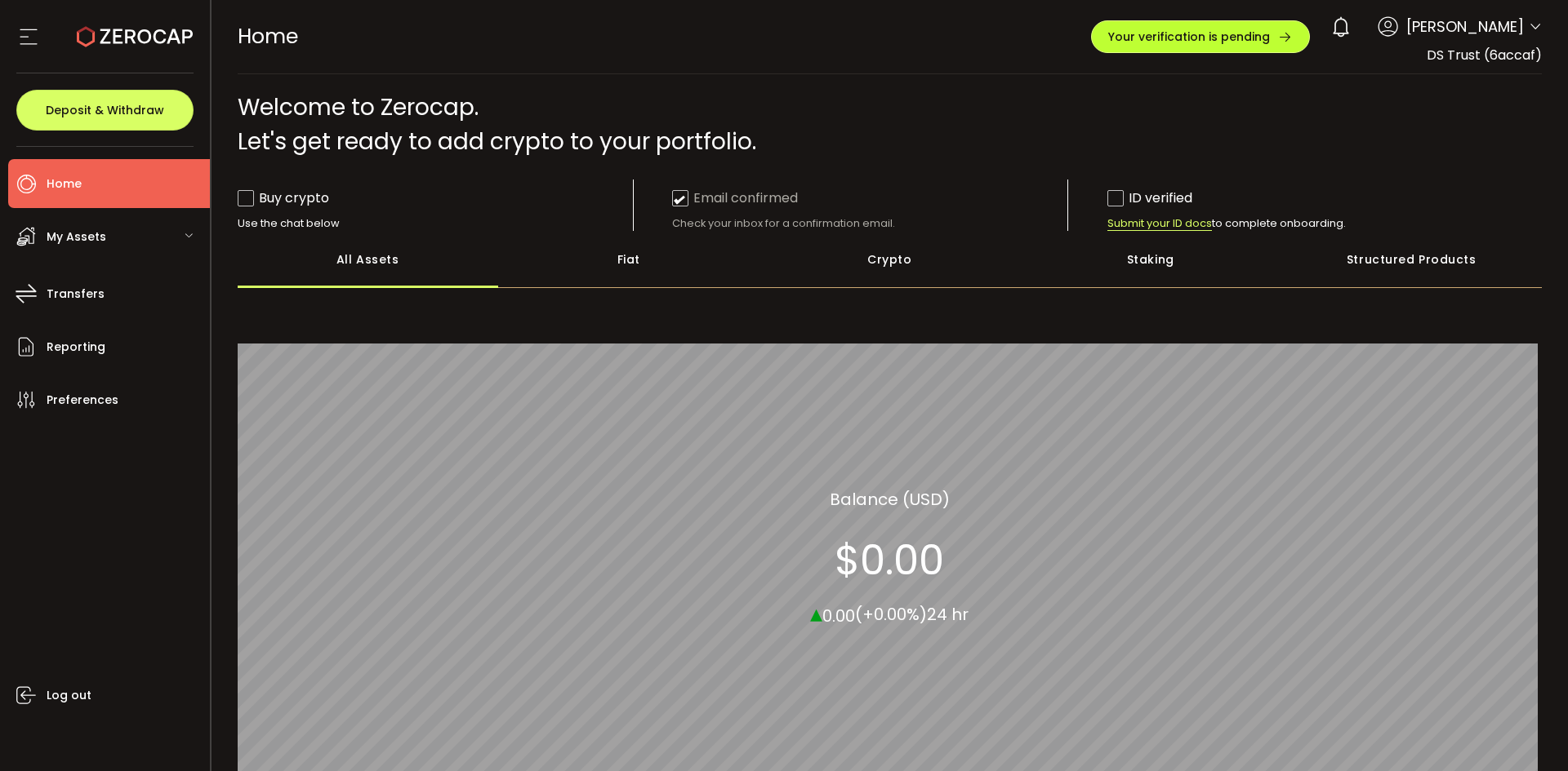
click at [1231, 46] on button "Your verification is pending" at bounding box center [1200, 37] width 219 height 33
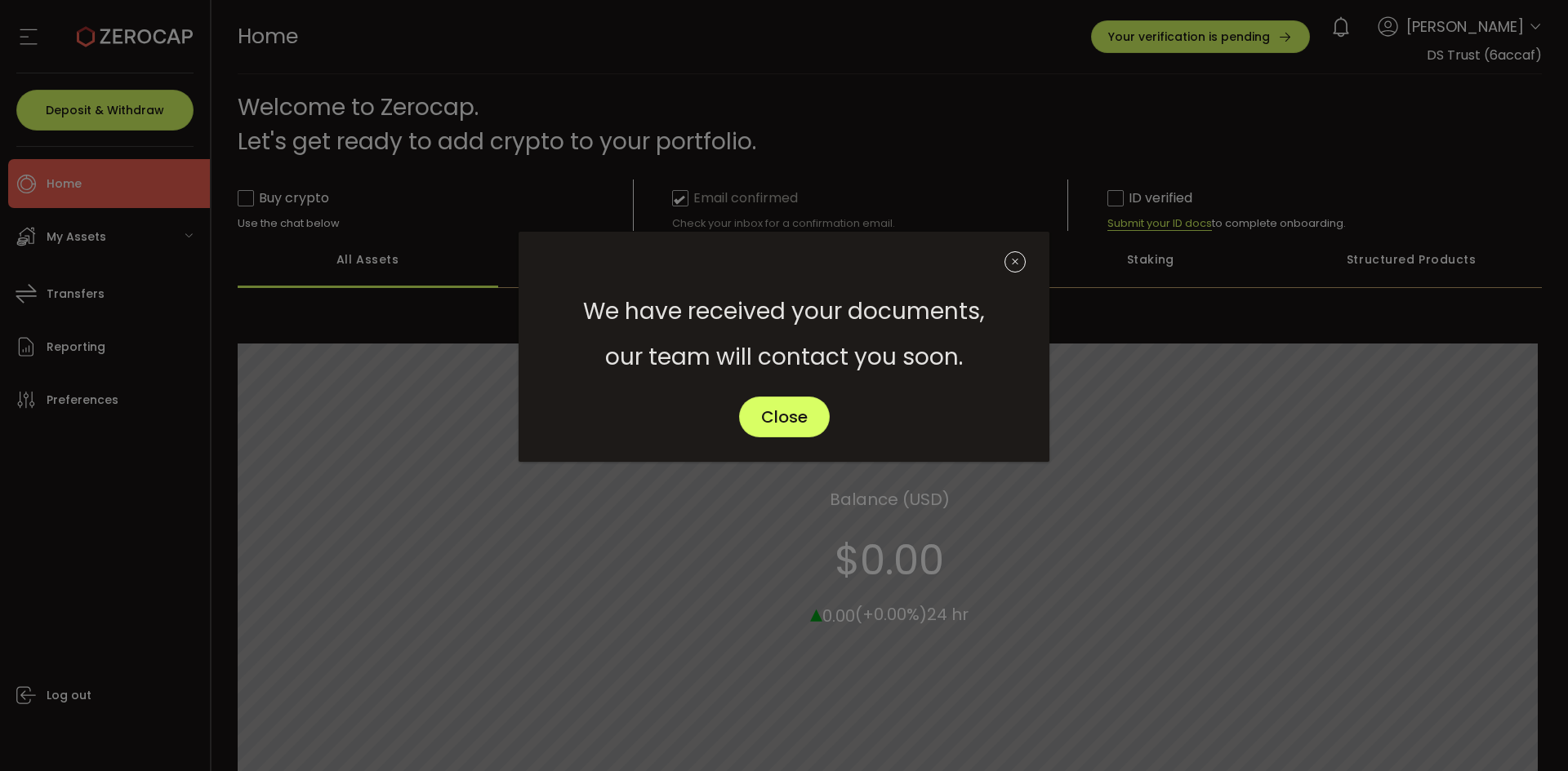
click at [1005, 259] on icon "Close" at bounding box center [1015, 261] width 22 height 22
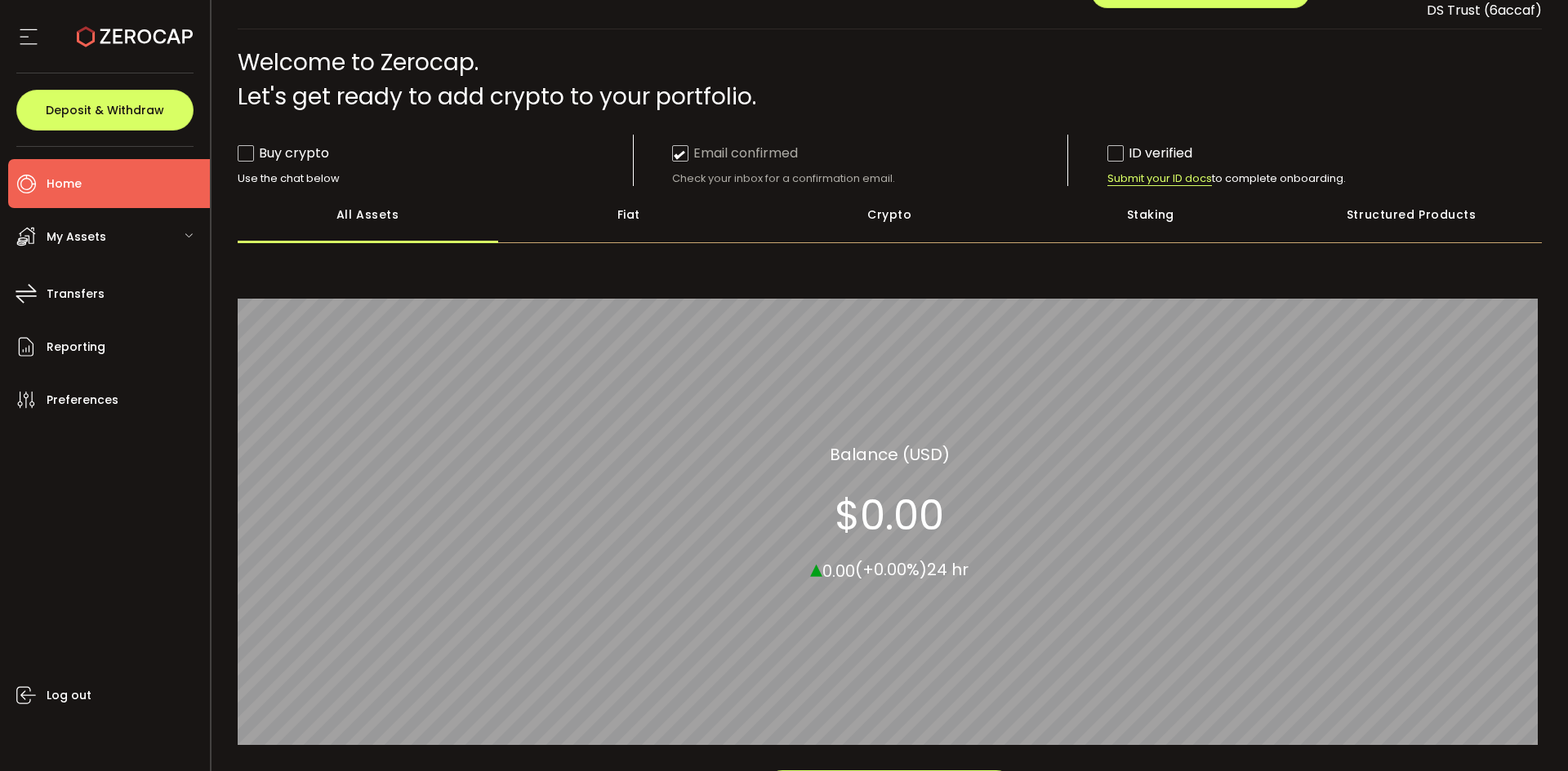
scroll to position [157, 0]
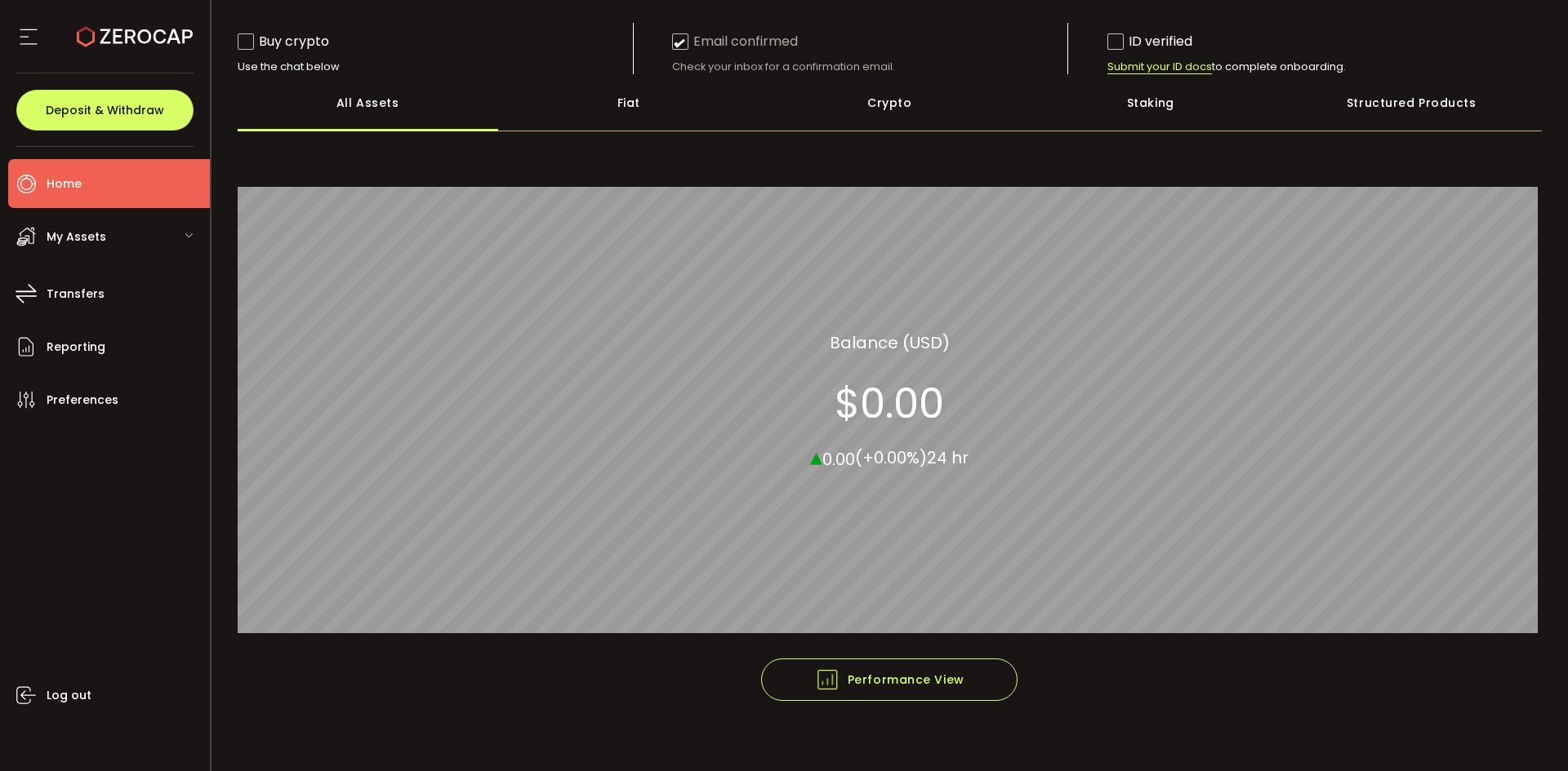
click at [139, 242] on div "My Assets" at bounding box center [109, 237] width 201 height 49
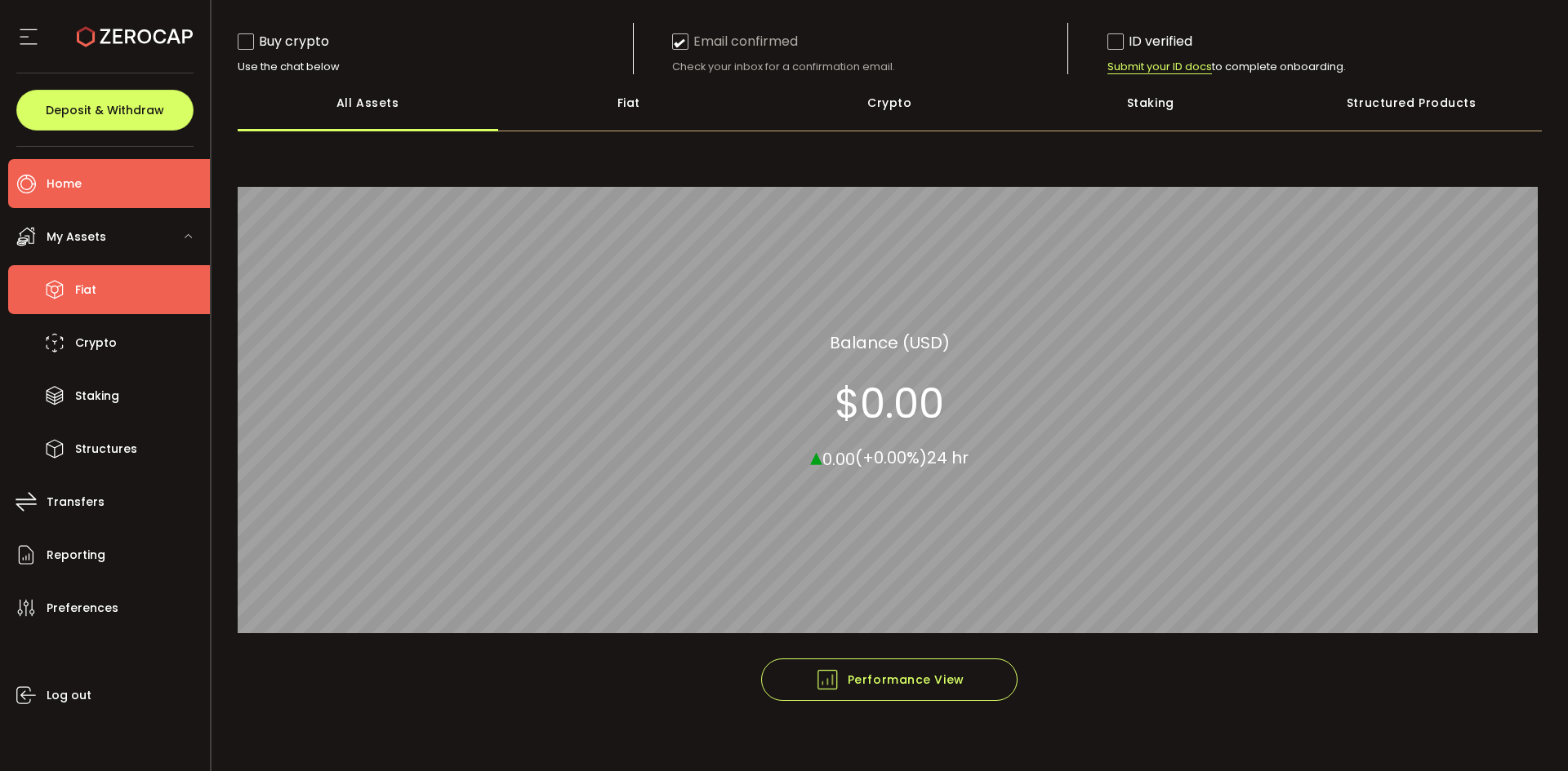
click at [124, 282] on li "Fiat" at bounding box center [109, 290] width 201 height 49
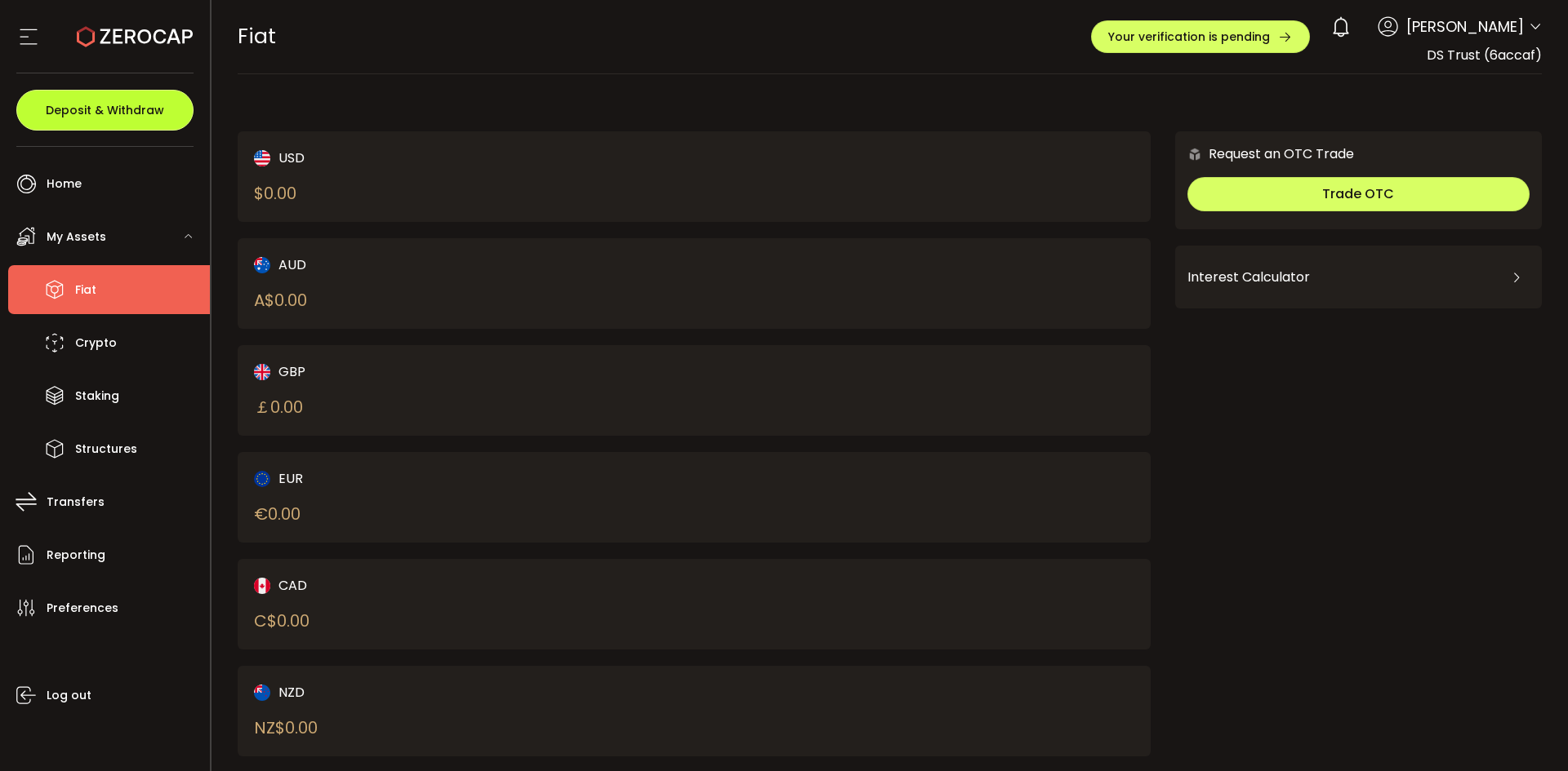
click at [114, 116] on span "Deposit & Withdraw" at bounding box center [105, 110] width 119 height 11
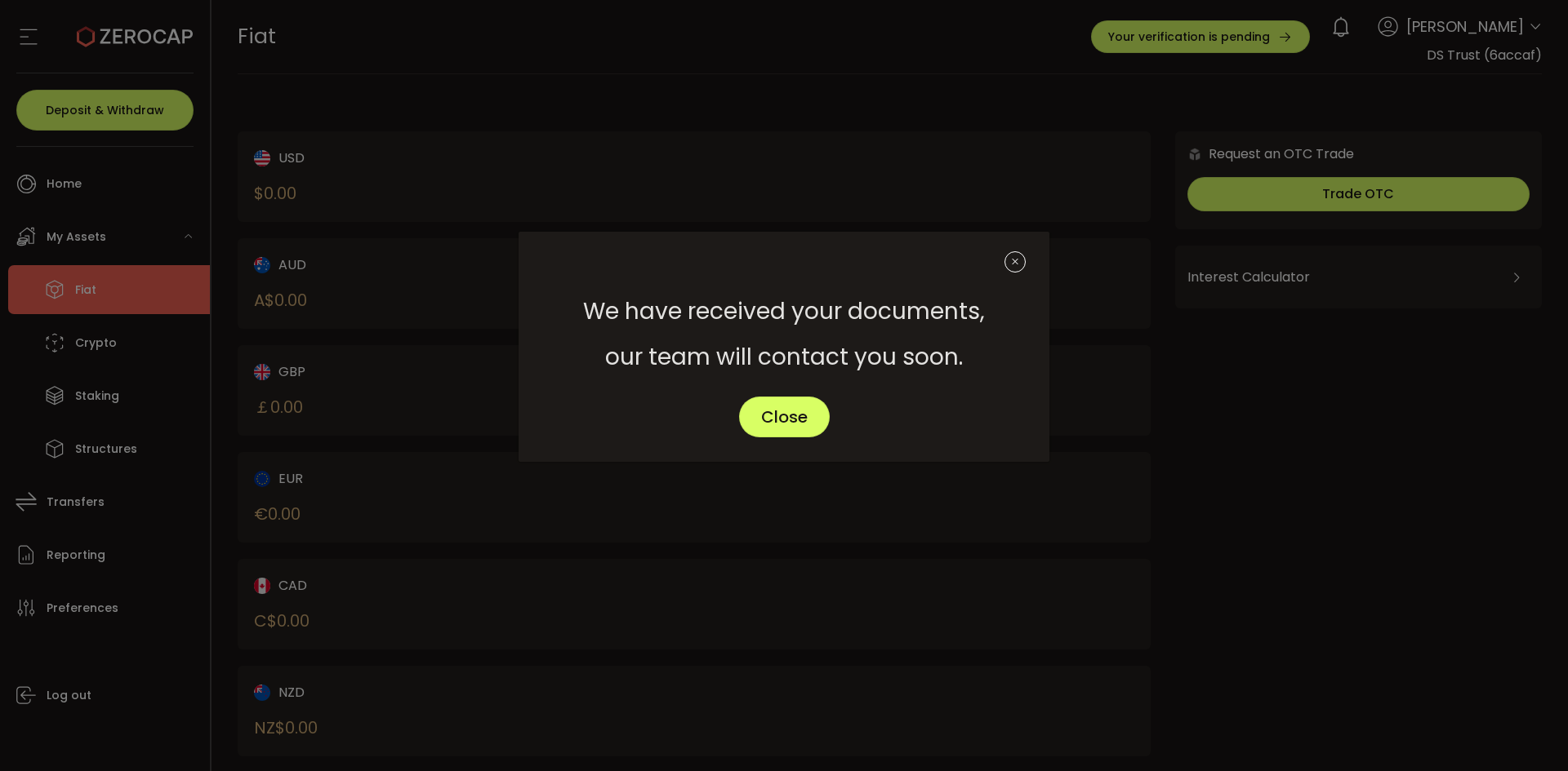
drag, startPoint x: 978, startPoint y: 260, endPoint x: 1274, endPoint y: 242, distance: 296.5
click at [978, 260] on div "dialog" at bounding box center [784, 260] width 531 height 57
click at [1382, 219] on div "We have received your documents, our team will contact you soon. Close" at bounding box center [784, 386] width 1568 height 771
drag, startPoint x: 1019, startPoint y: 262, endPoint x: 1032, endPoint y: 257, distance: 13.9
click at [1016, 263] on icon "Close" at bounding box center [1015, 261] width 22 height 22
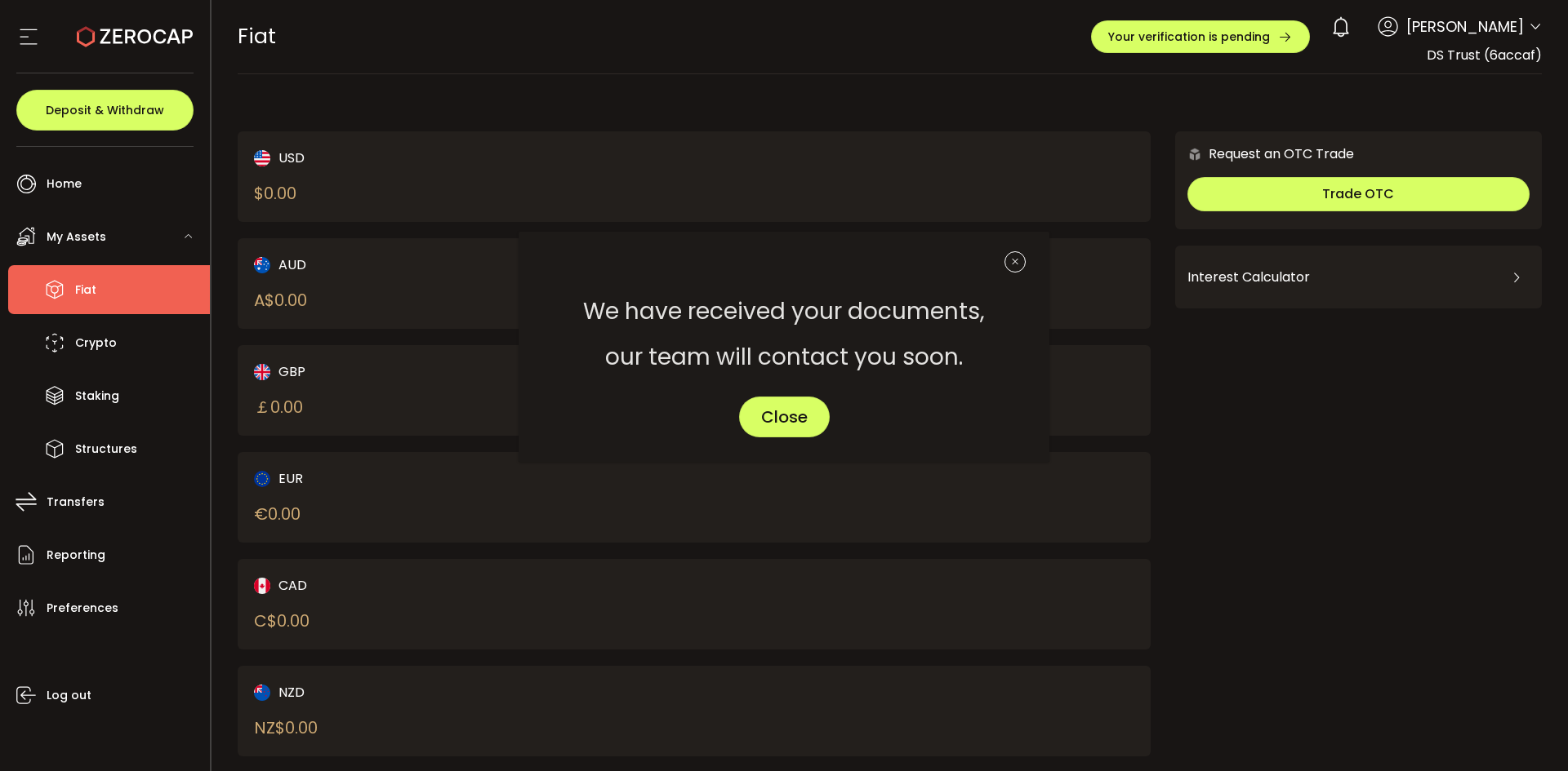
click at [1294, 177] on div "We have received your documents, our team will contact you soon. Close Confirma…" at bounding box center [784, 386] width 1568 height 771
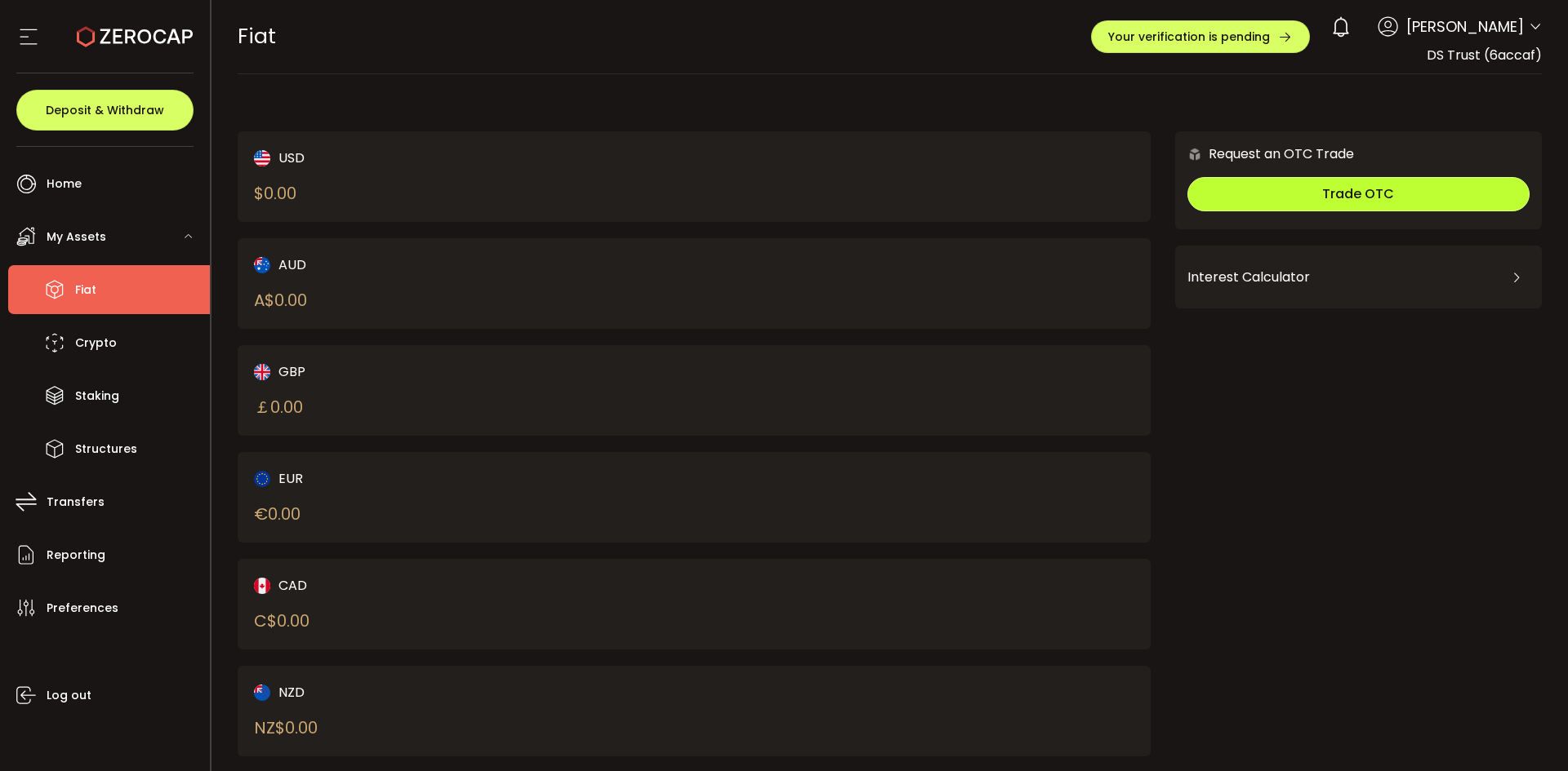
click at [1275, 193] on button "Trade OTC" at bounding box center [1358, 194] width 342 height 34
